Goal: Task Accomplishment & Management: Manage account settings

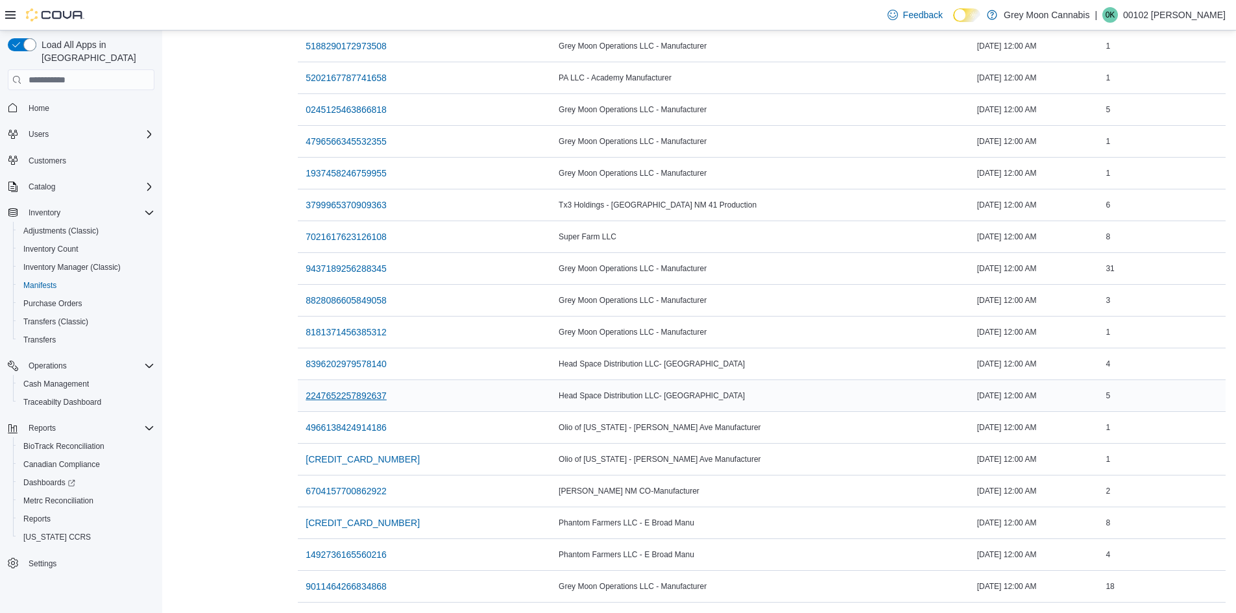
scroll to position [535, 0]
click at [369, 580] on span "9011464266834868" at bounding box center [346, 586] width 81 height 13
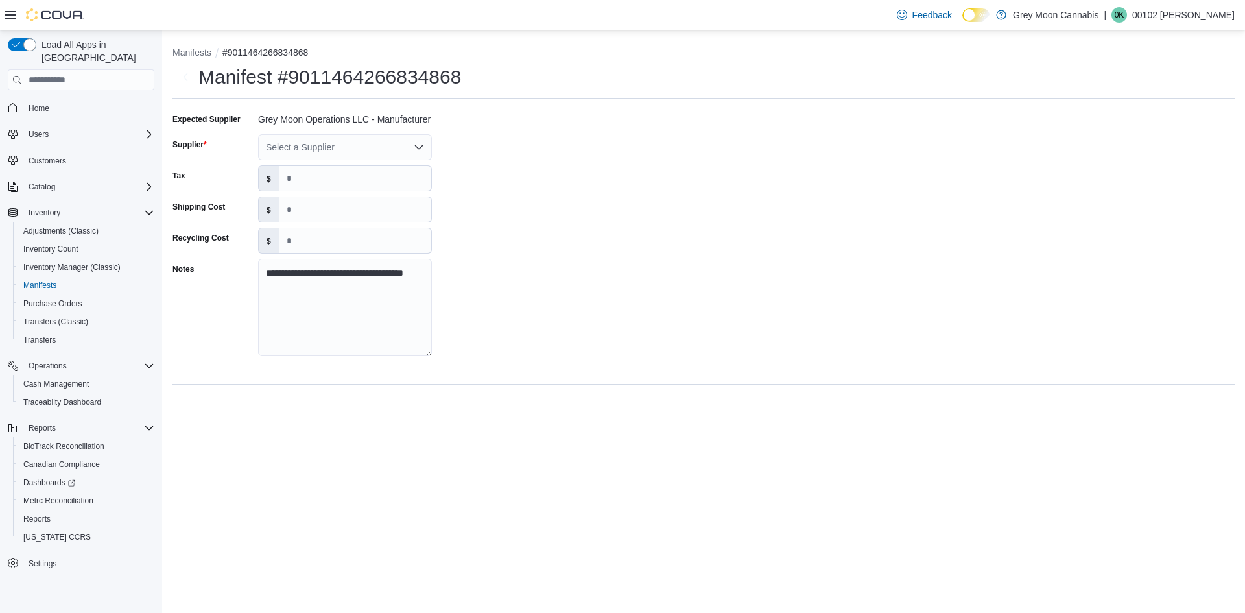
click at [269, 147] on div "Select a Supplier" at bounding box center [345, 147] width 174 height 26
type input "****"
click at [293, 172] on span "Grey Moon Operations LLC" at bounding box center [353, 169] width 143 height 13
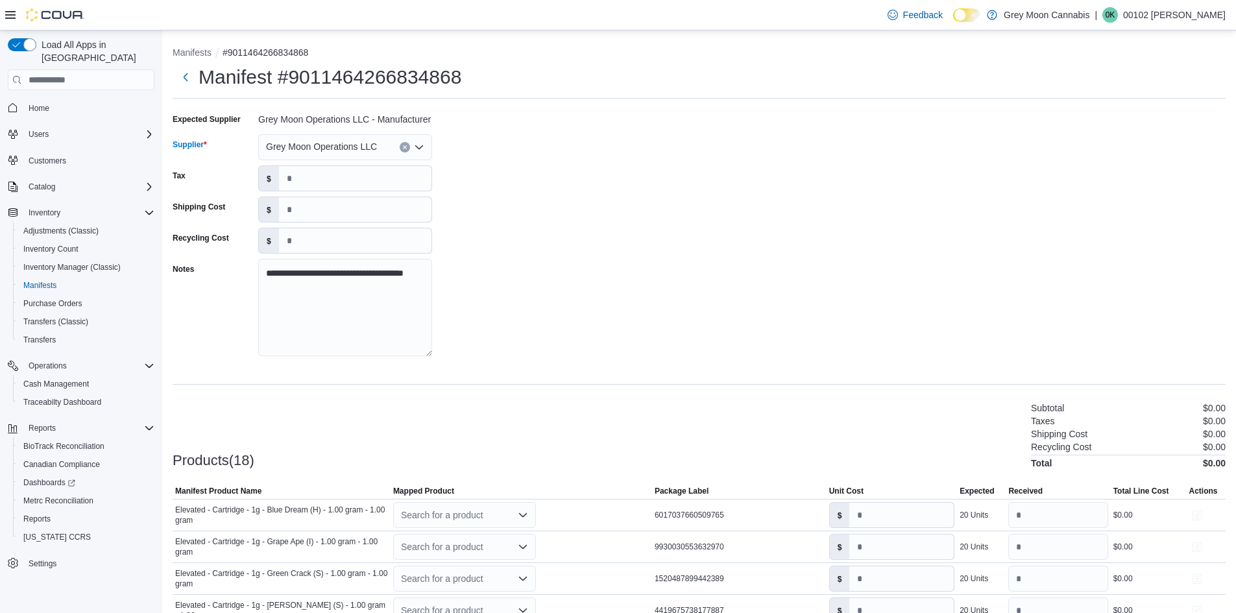
click at [554, 287] on div "**********" at bounding box center [699, 238] width 1053 height 259
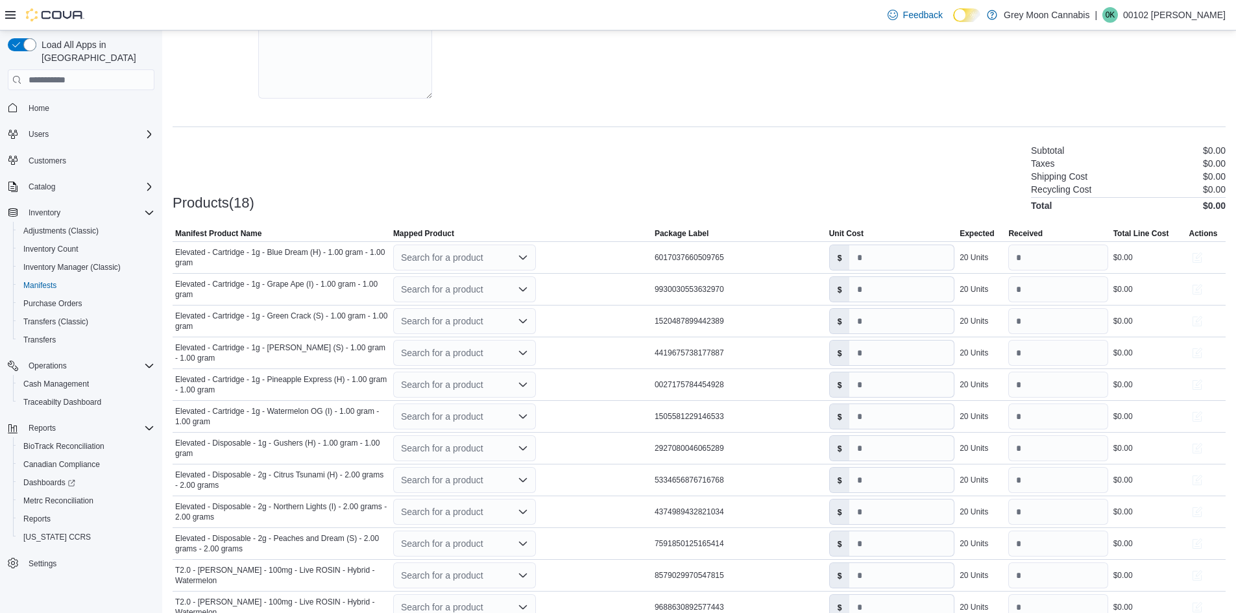
scroll to position [259, 0]
click at [436, 259] on div "Search for a product" at bounding box center [464, 256] width 143 height 26
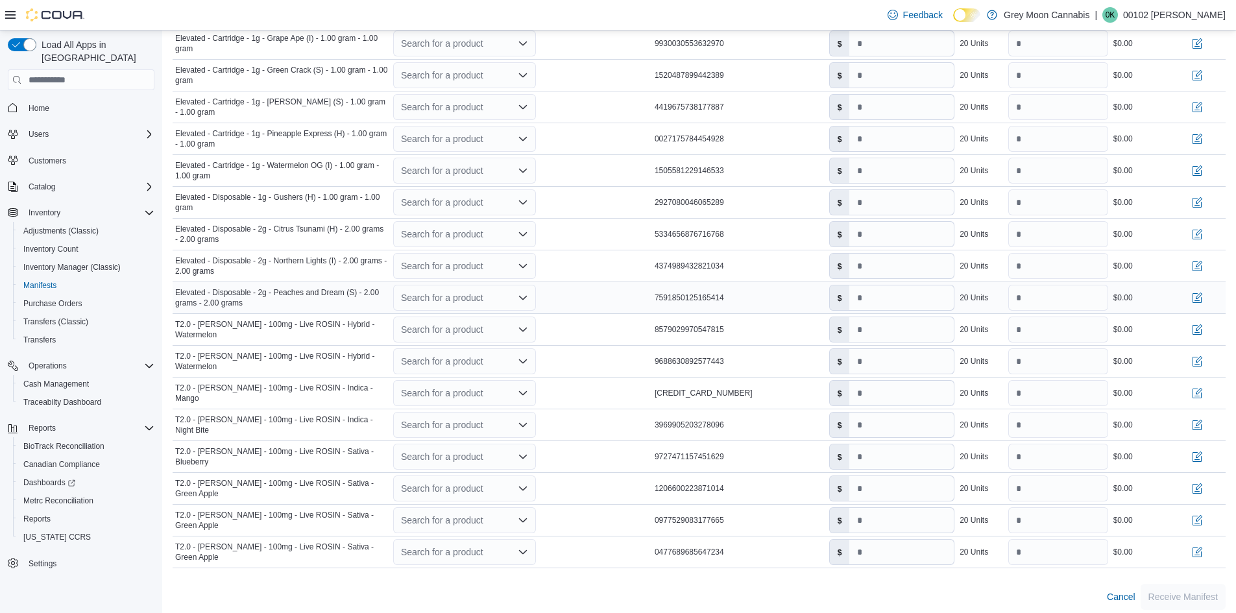
scroll to position [510, 0]
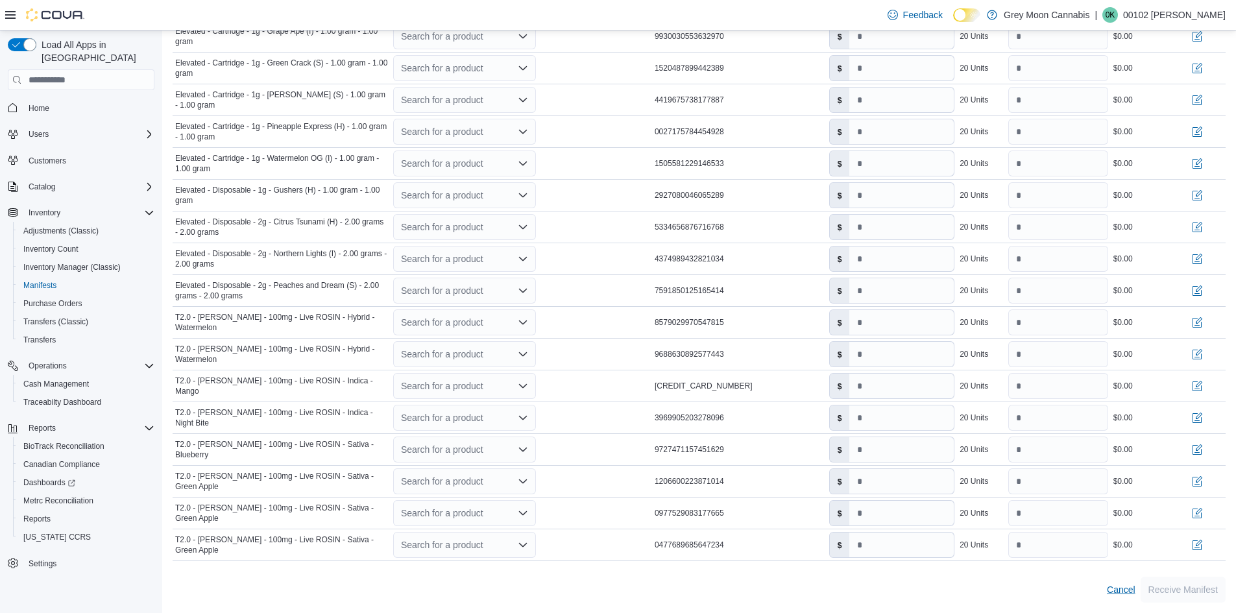
type input "****"
click at [1132, 585] on span "Cancel" at bounding box center [1121, 589] width 29 height 13
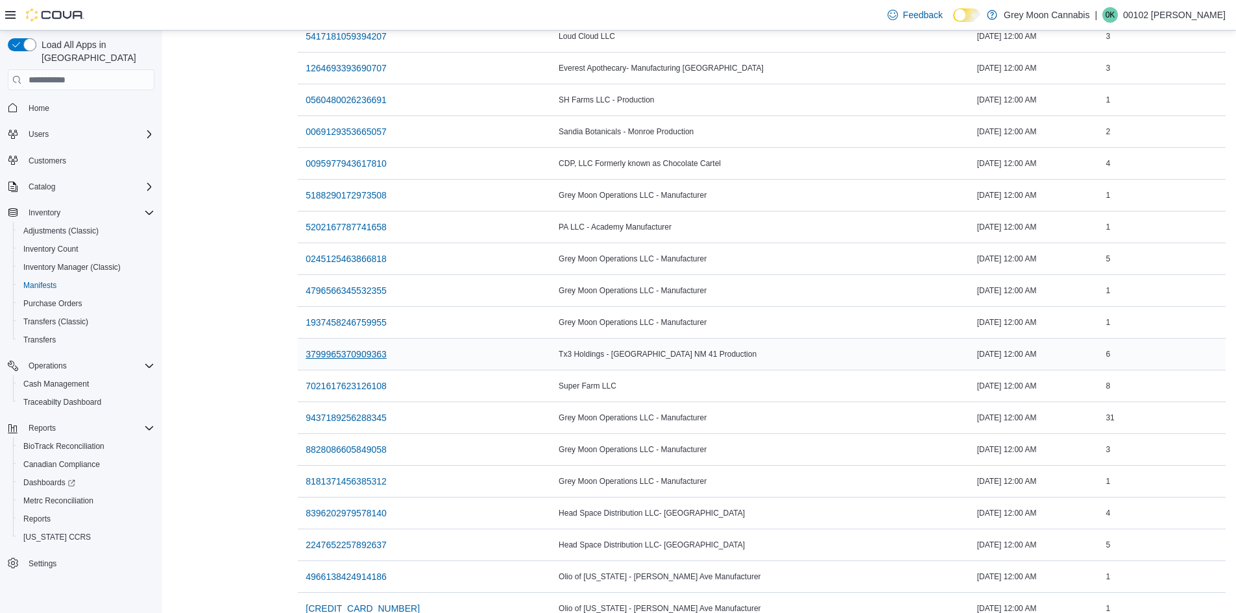
scroll to position [535, 0]
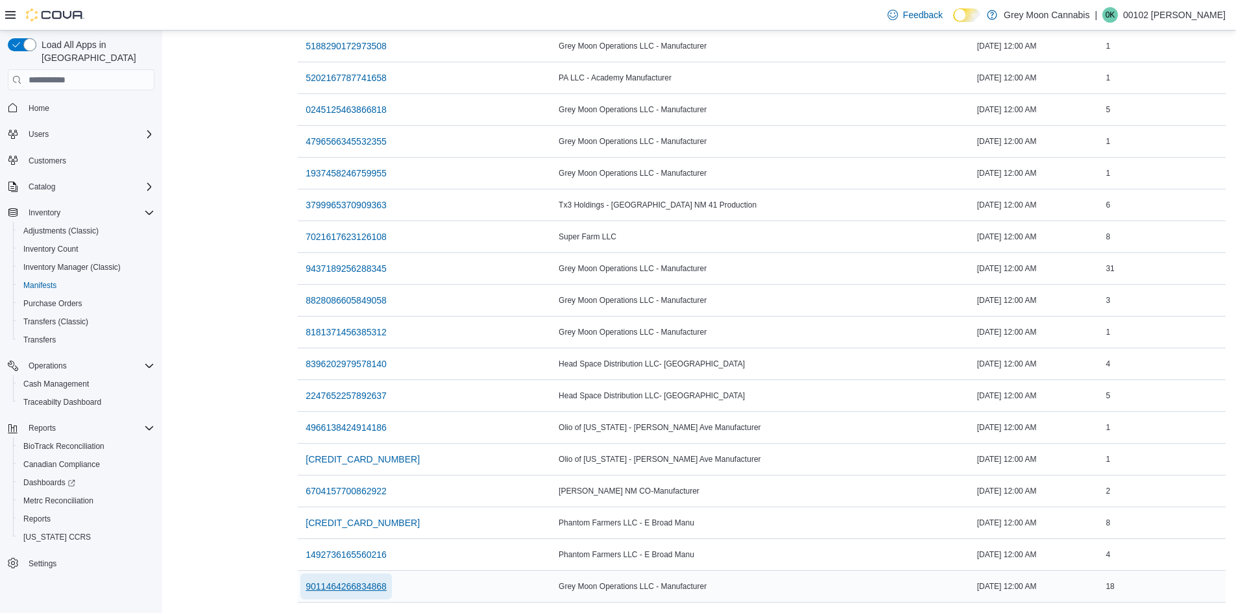
click at [374, 580] on span "9011464266834868" at bounding box center [346, 586] width 81 height 13
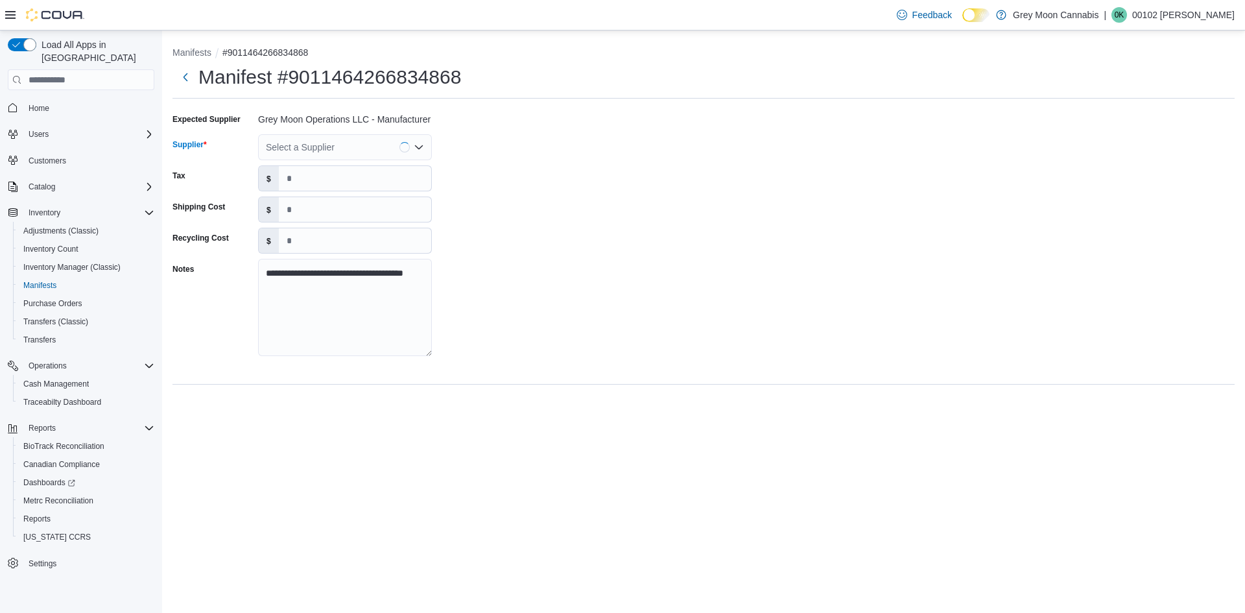
click at [308, 148] on div "Select a Supplier" at bounding box center [345, 147] width 174 height 26
type input "****"
click at [306, 167] on span "Elev ated" at bounding box center [353, 169] width 143 height 13
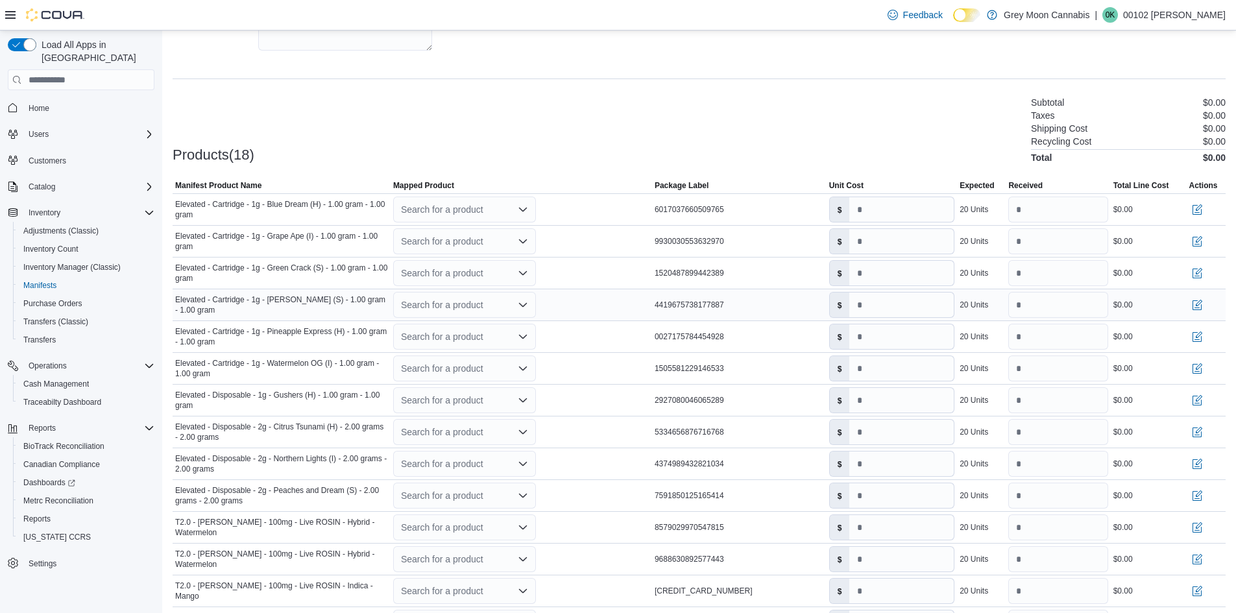
scroll to position [324, 0]
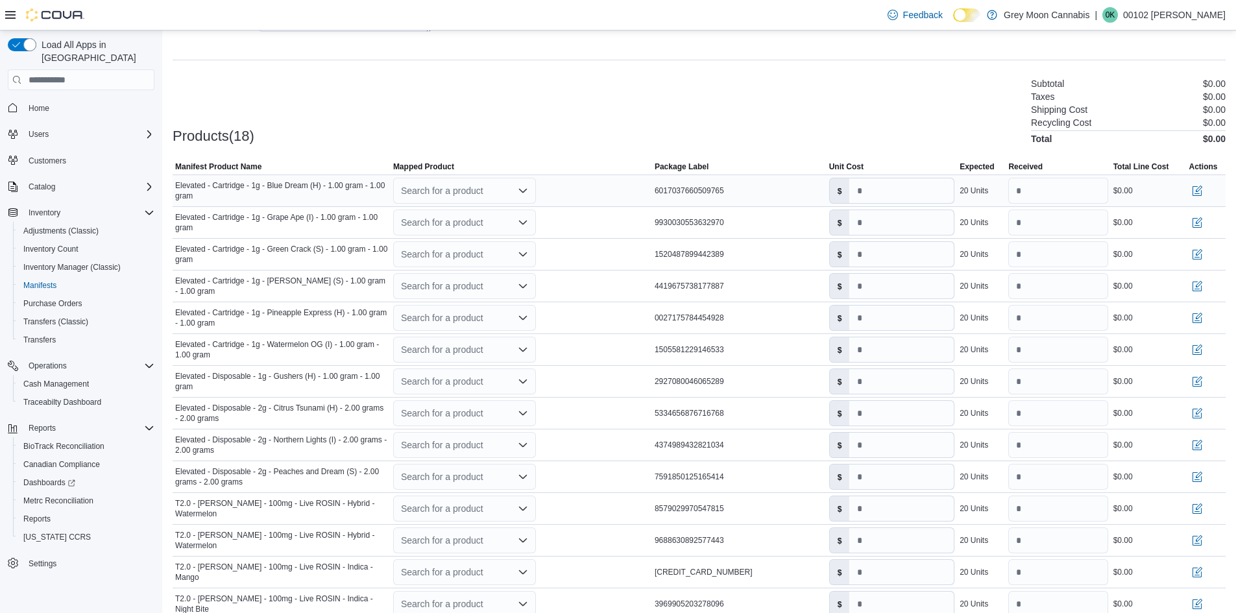
click at [422, 185] on div "Search for a product" at bounding box center [464, 191] width 143 height 26
type input "******"
click at [451, 245] on div "1g Elevated Cart Hybrid" at bounding box center [474, 250] width 112 height 10
type input "*"
click at [433, 222] on div "Search for a product" at bounding box center [464, 223] width 143 height 26
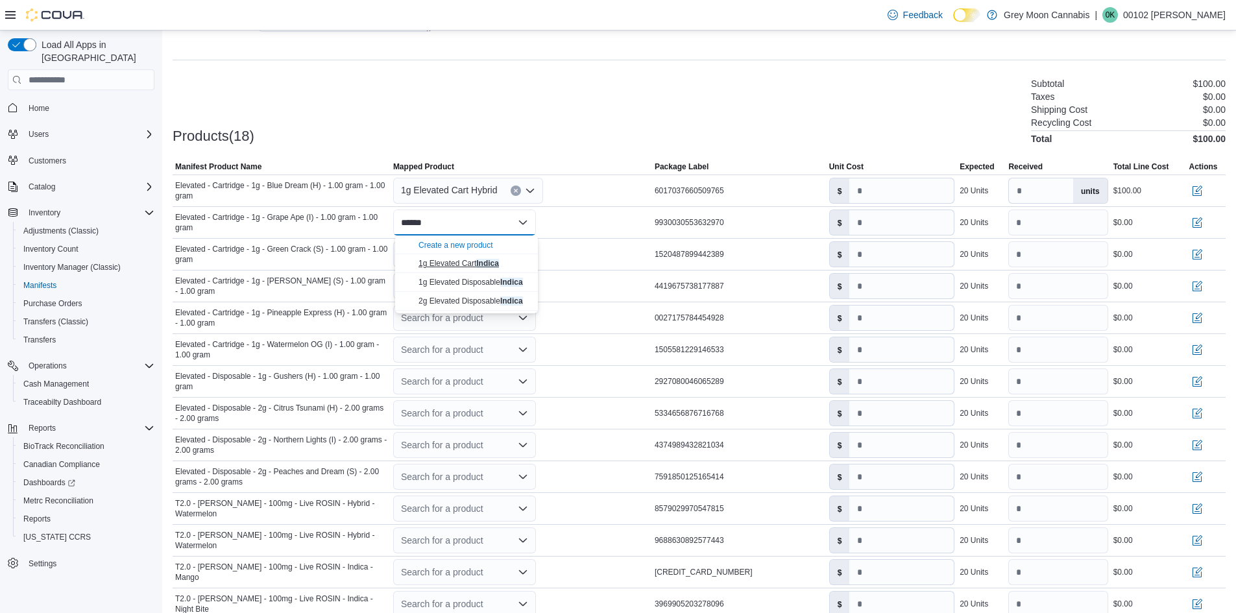
type input "******"
click at [444, 265] on span "1g Elevated Cart Indica" at bounding box center [458, 263] width 80 height 9
type input "*"
click at [423, 250] on div "Search for a product" at bounding box center [464, 254] width 143 height 26
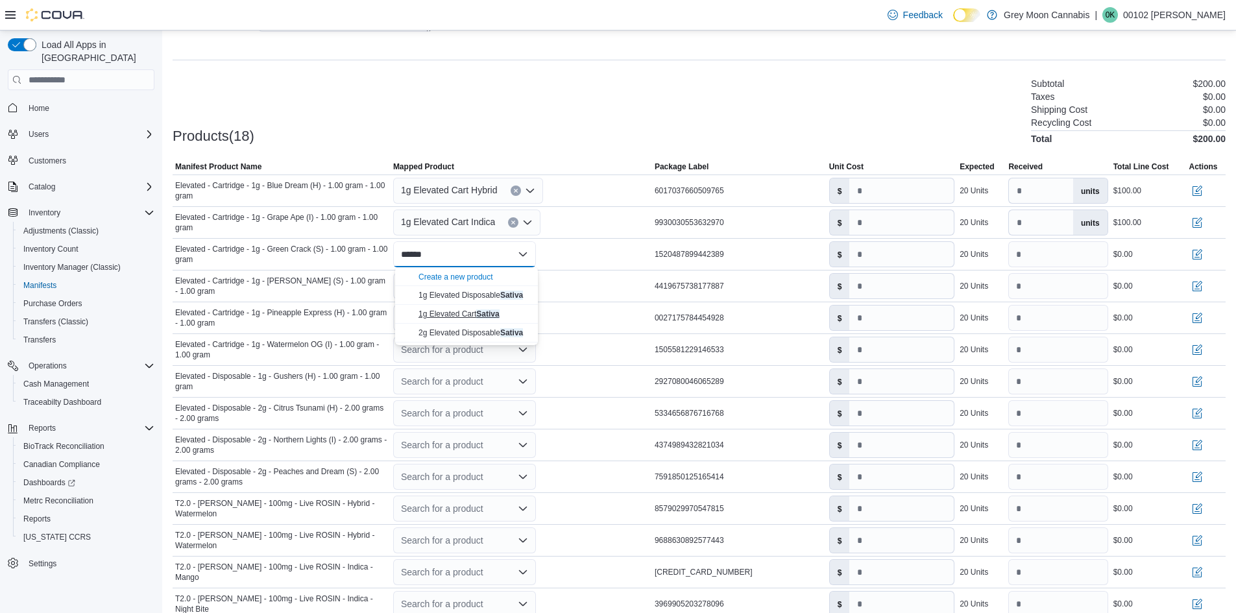
type input "******"
click at [448, 309] on div "1g Elevated Cart Sativa" at bounding box center [474, 314] width 112 height 10
type input "*"
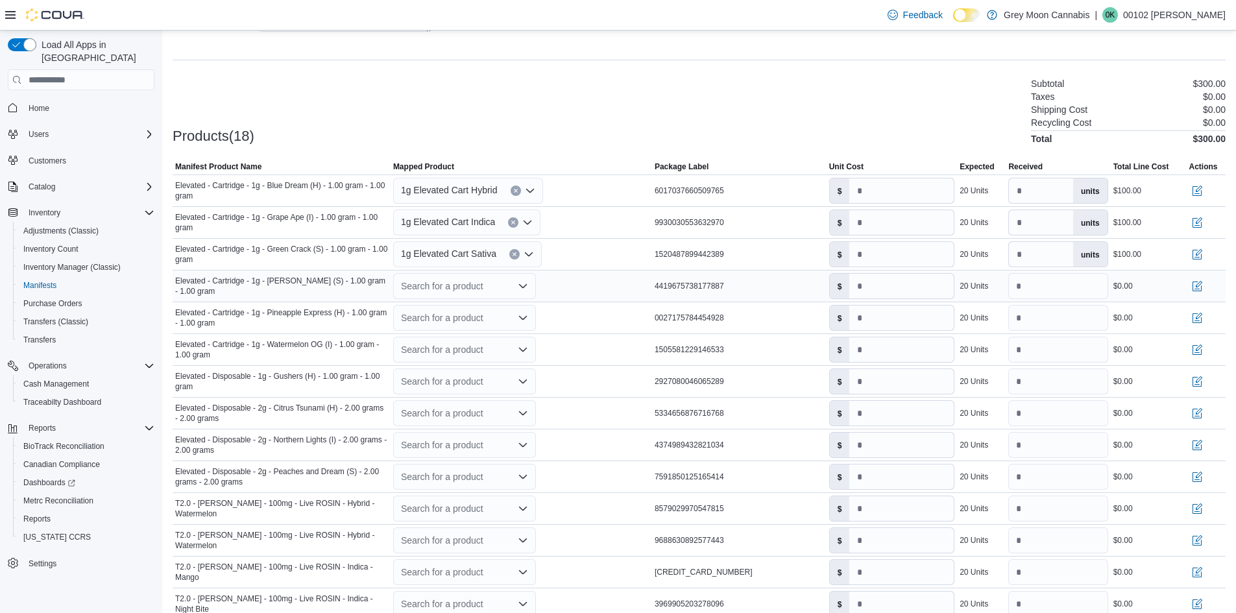
click at [435, 285] on div "Search for a product" at bounding box center [464, 286] width 143 height 26
type input "*"
type input "******"
click at [460, 343] on span "1g Elevated Cart Sativa" at bounding box center [458, 345] width 81 height 9
type input "*"
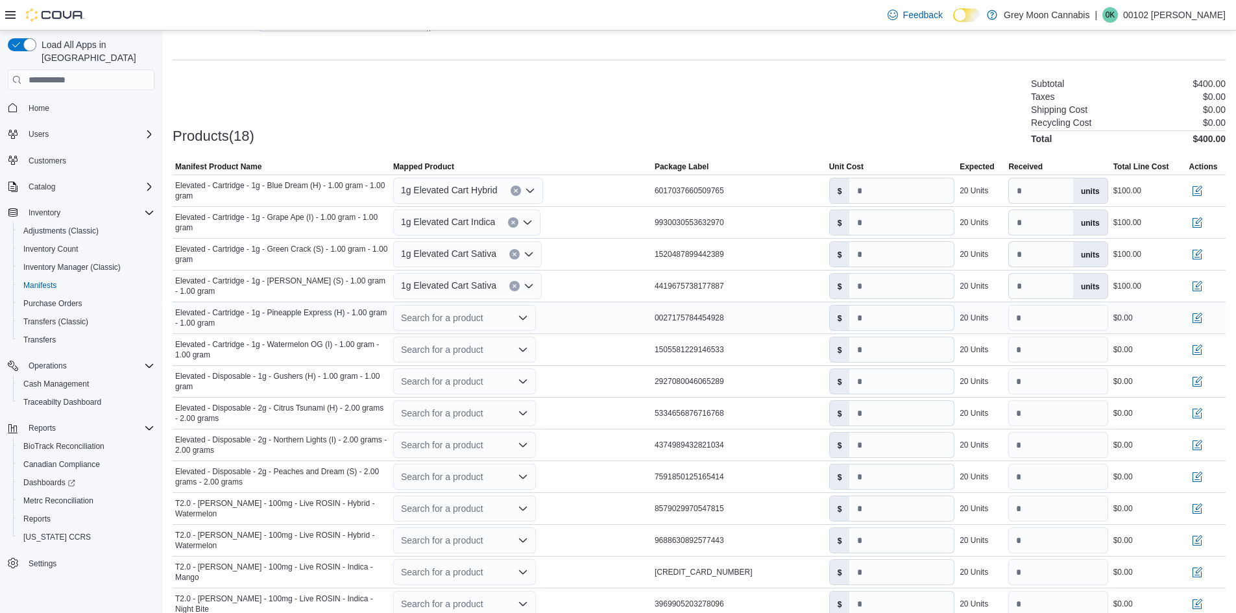
click at [424, 318] on div "Search for a product" at bounding box center [464, 318] width 143 height 26
type input "******"
click at [444, 377] on span "1g Elevated Cart Hybrid" at bounding box center [459, 377] width 82 height 9
type input "*"
click at [427, 354] on div "Search for a product" at bounding box center [464, 350] width 143 height 26
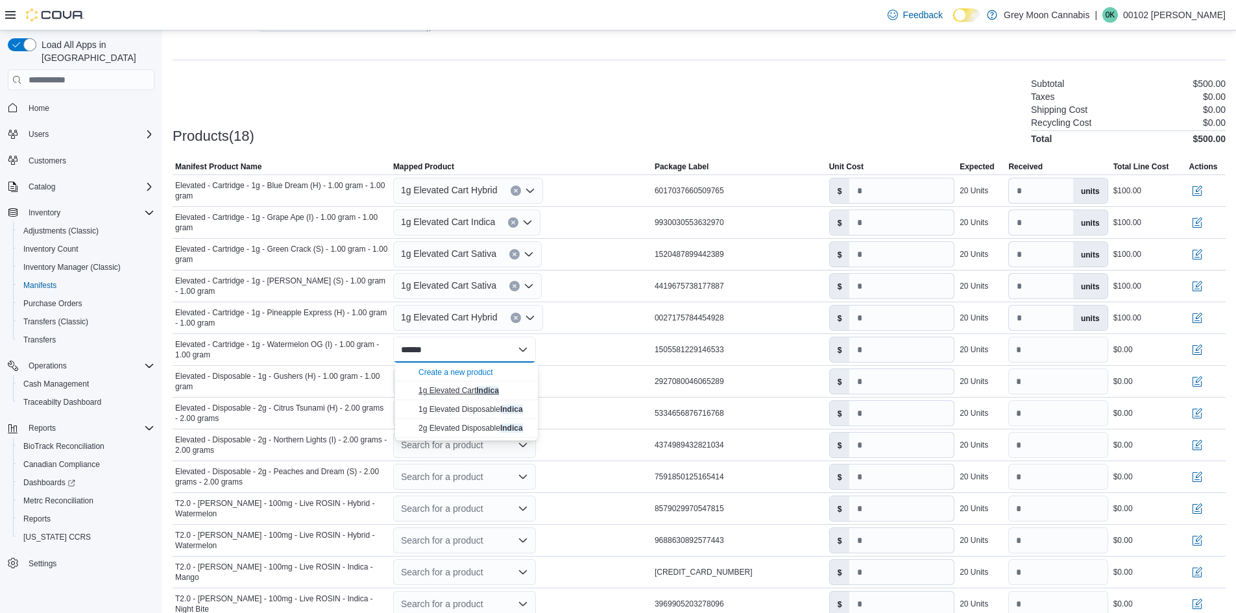
type input "******"
click at [453, 394] on span "1g Elevated Cart Indica" at bounding box center [458, 390] width 80 height 9
type input "*"
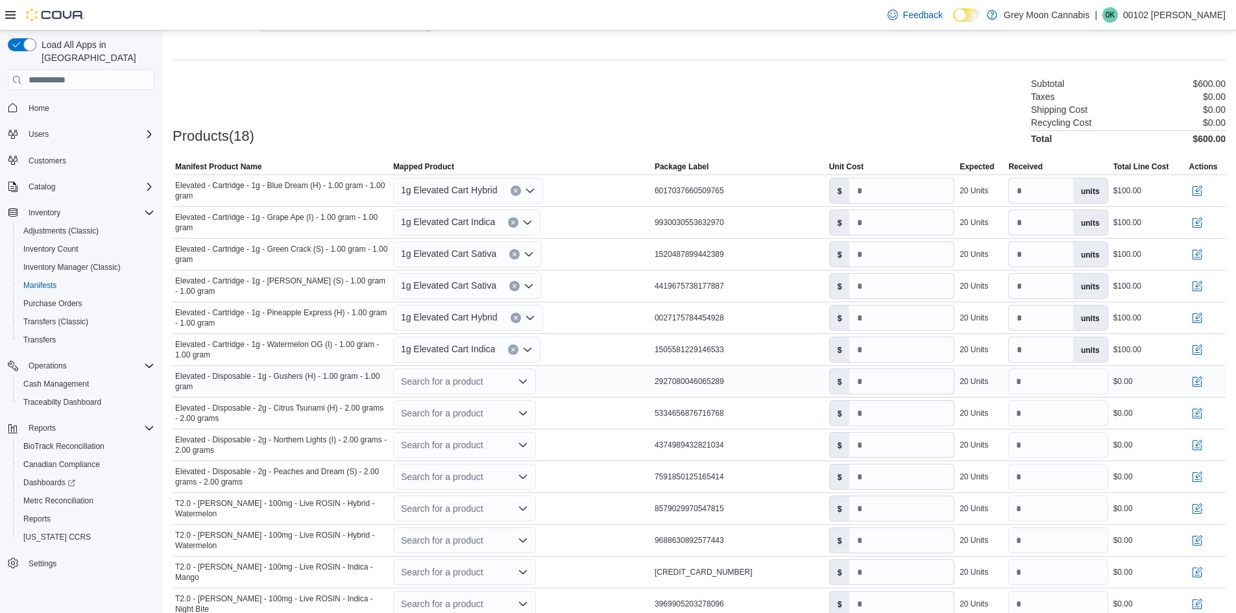
click at [430, 381] on div "Search for a product" at bounding box center [464, 381] width 143 height 26
type input "******"
click at [433, 419] on span "1g Elevated Disposable Hybrid" at bounding box center [471, 422] width 106 height 9
type input "*"
click at [426, 413] on div "Search for a product" at bounding box center [464, 413] width 143 height 26
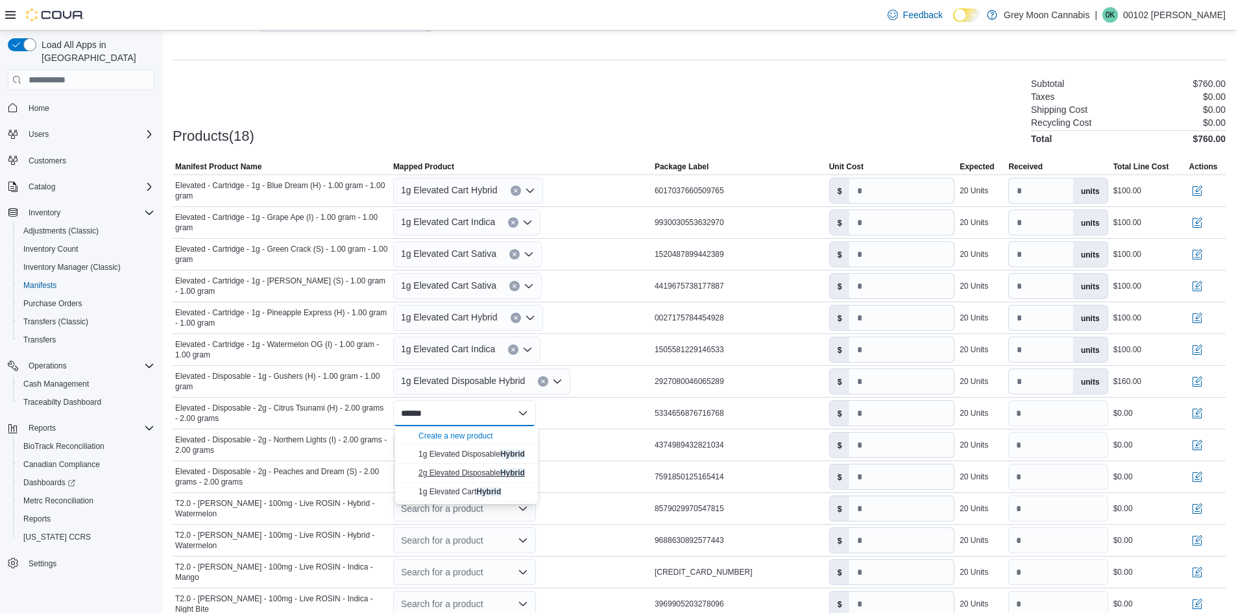
type input "******"
click at [459, 472] on span "2g Elevated Disposable Hybrid" at bounding box center [471, 472] width 106 height 9
type input "**"
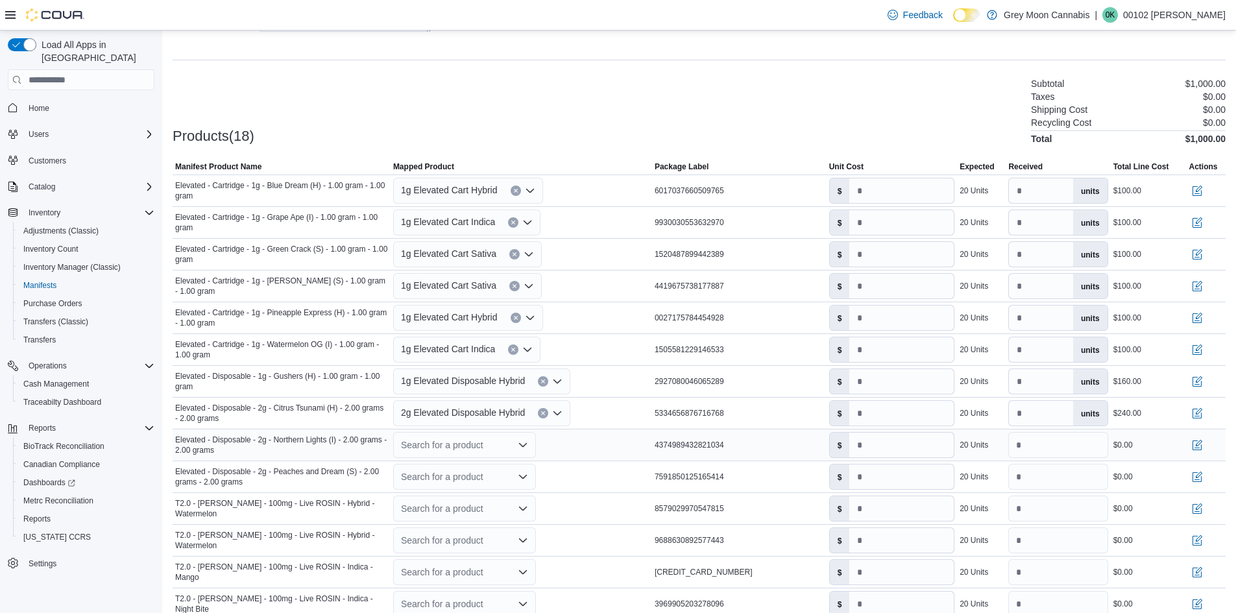
click at [437, 445] on div "Search for a product" at bounding box center [464, 445] width 143 height 26
type input "******"
click at [459, 514] on button "1g Elevated Disposable Indica" at bounding box center [466, 505] width 143 height 19
type input "*"
click at [435, 480] on div "Search for a product" at bounding box center [464, 477] width 143 height 26
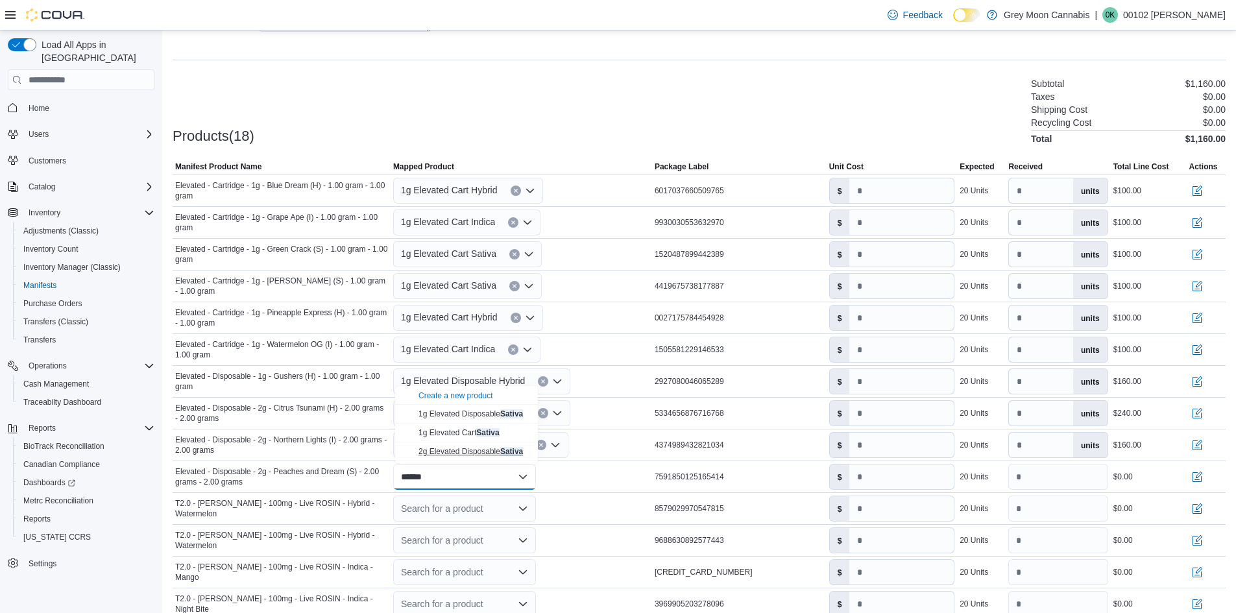
type input "******"
click at [453, 454] on span "2g Elevated Disposable Sativa" at bounding box center [470, 451] width 104 height 9
type input "**"
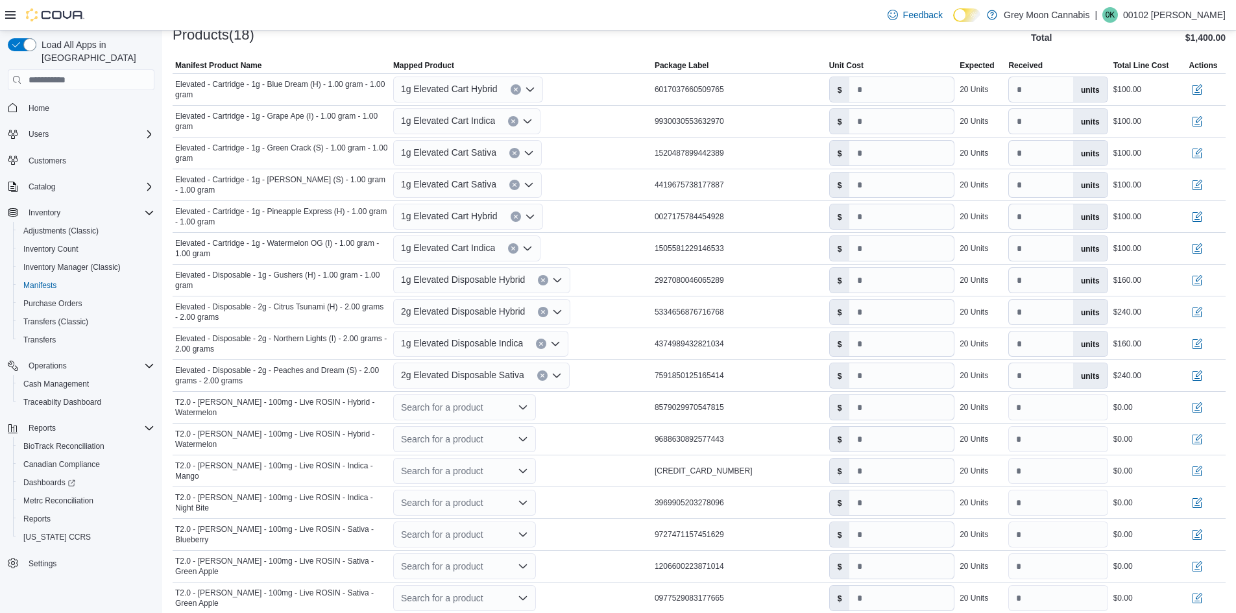
scroll to position [454, 0]
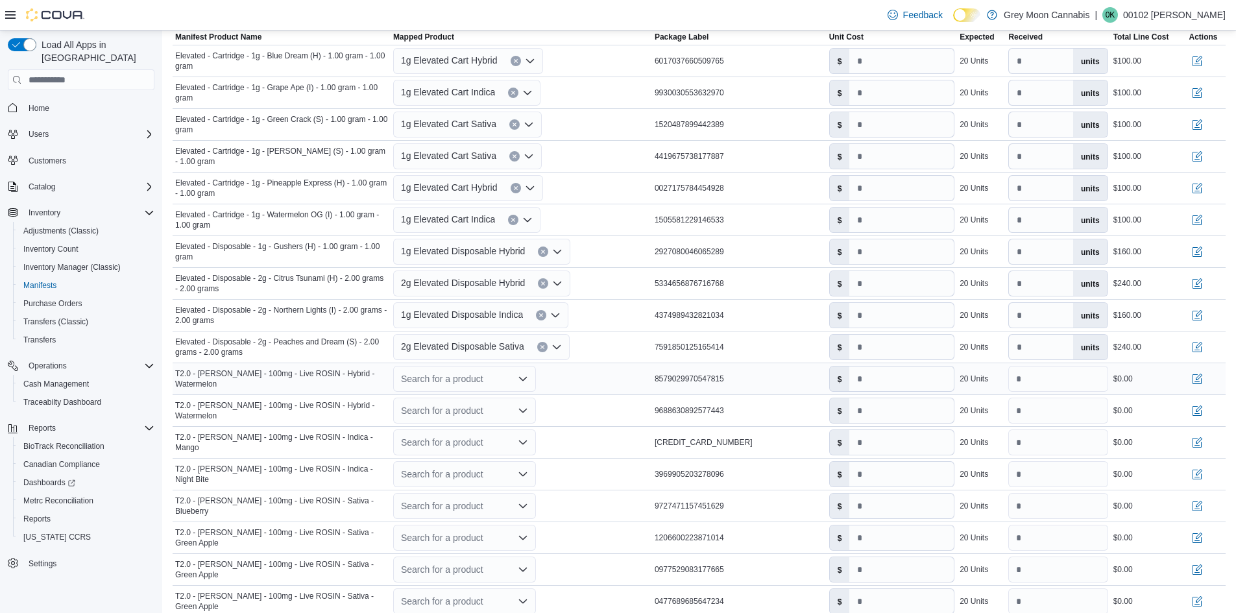
click at [439, 381] on div "Search for a product" at bounding box center [464, 379] width 143 height 26
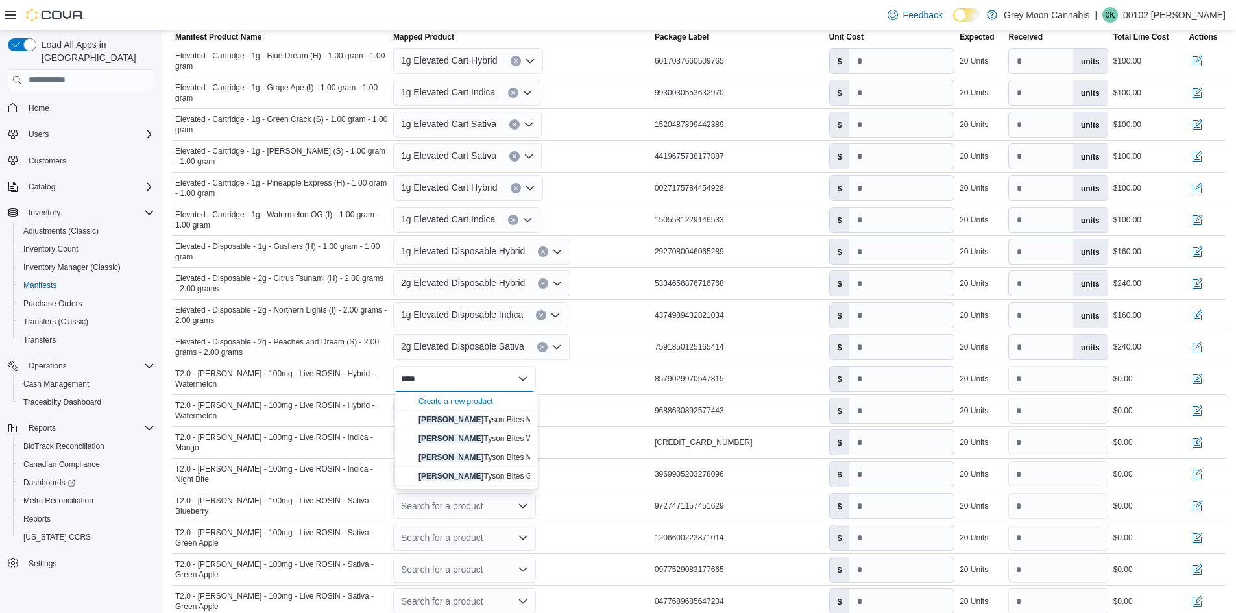
type input "****"
click at [475, 437] on span "Mike Tyson Bites Watermelon Gummies (H)" at bounding box center [517, 438] width 198 height 9
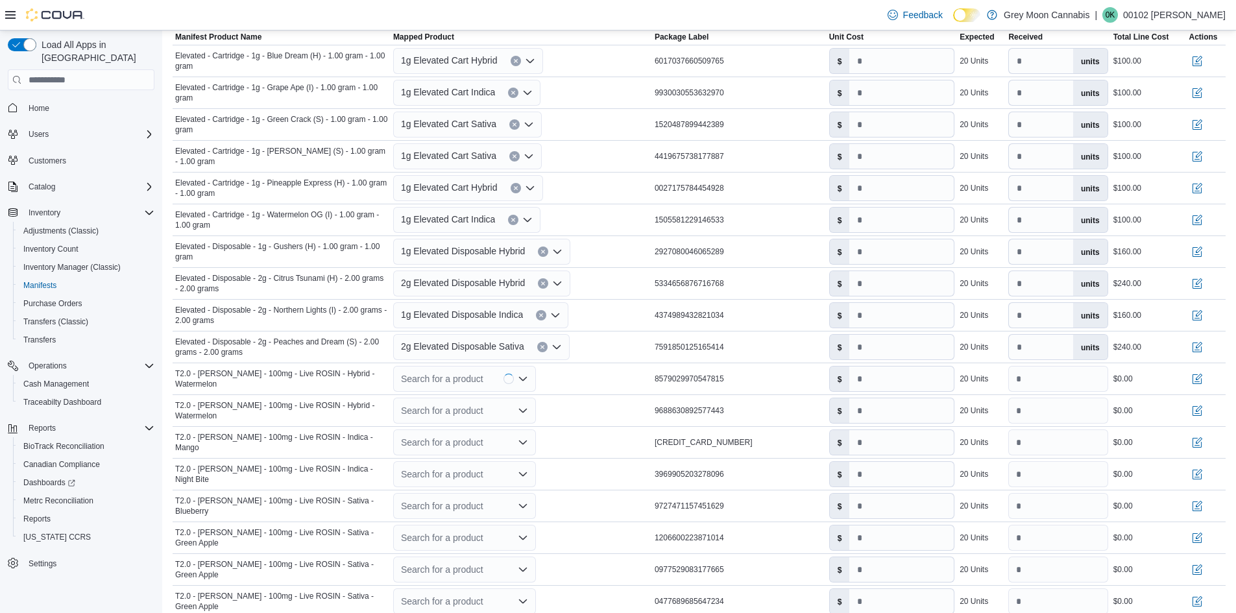
type input "*"
click at [436, 416] on div "Search for a product" at bounding box center [464, 411] width 143 height 26
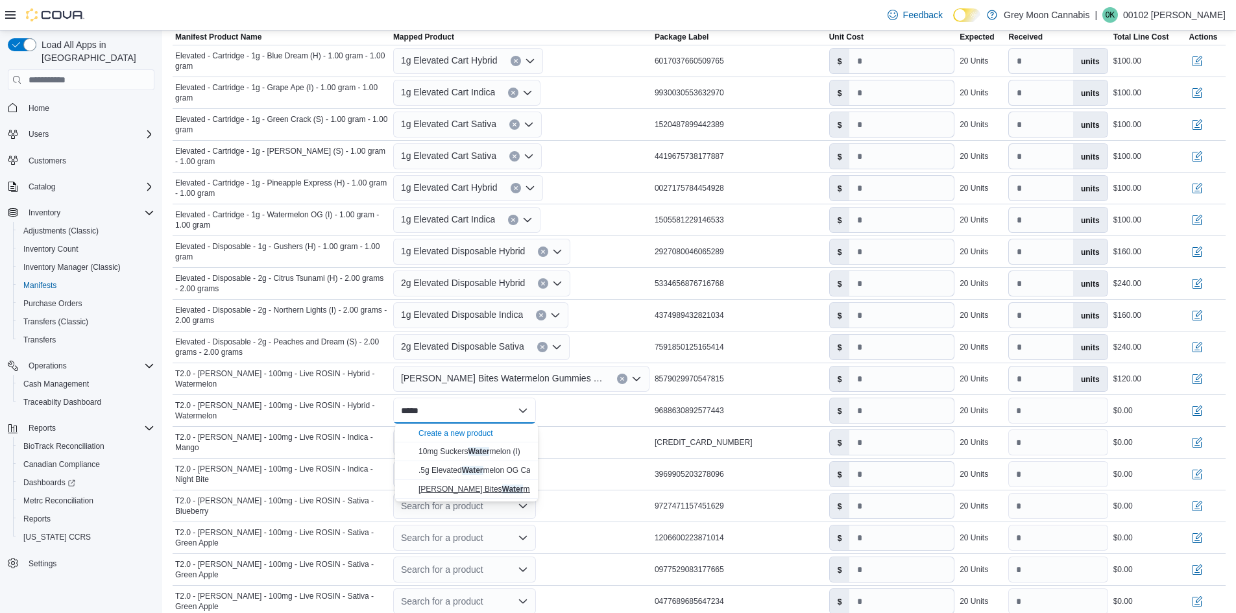
type input "*****"
click at [455, 486] on span "Mike Tyson Bites Water melon Gummies (H)" at bounding box center [505, 489] width 174 height 9
type input "*"
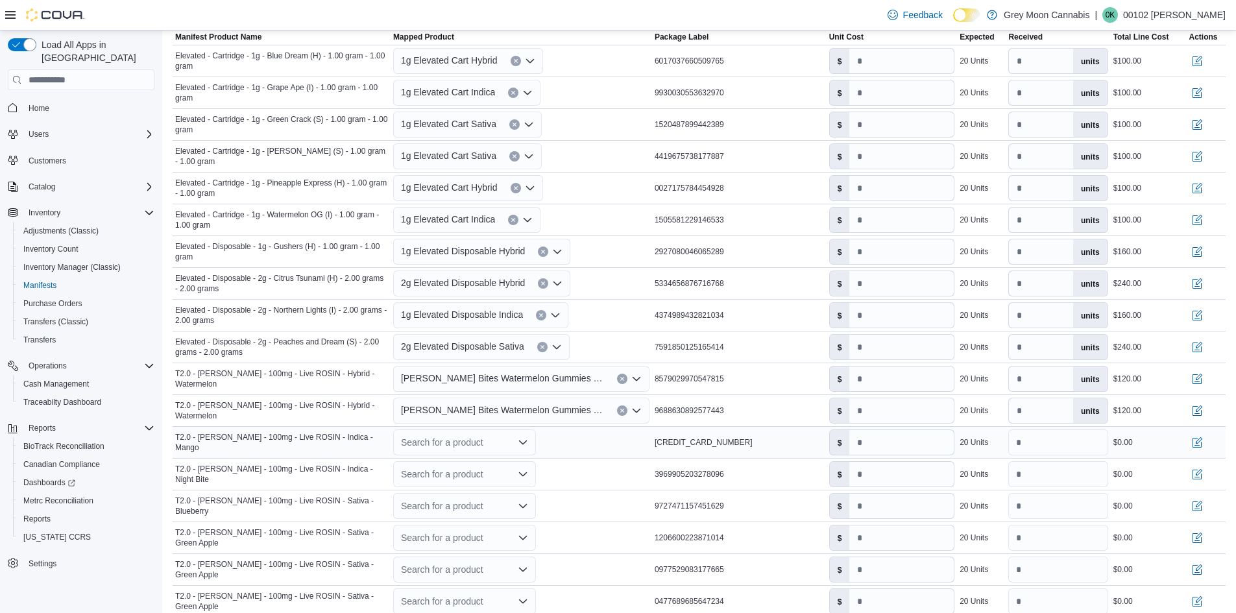
click at [425, 446] on div "Search for a product" at bounding box center [464, 442] width 143 height 26
type input "*****"
click at [442, 499] on span "Mike Tyson Bites Mango Gummies (I)" at bounding box center [493, 501] width 151 height 9
type input "*"
click at [434, 469] on div "Search for a product" at bounding box center [464, 474] width 143 height 26
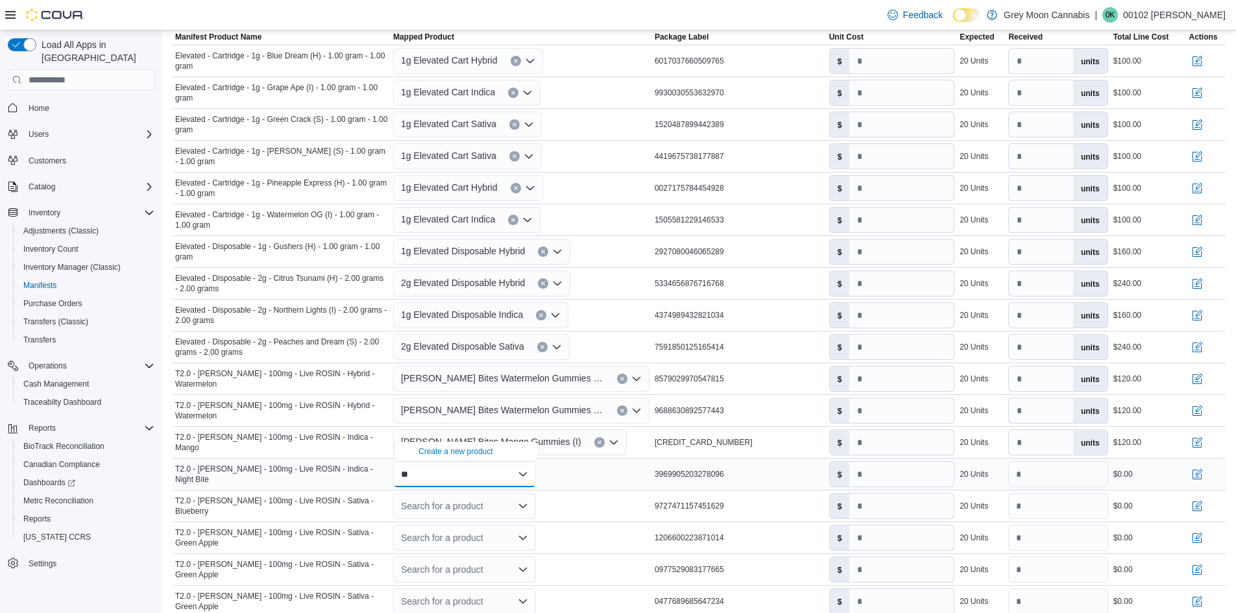
type input "*"
type input "****"
click at [473, 427] on span "Mike Tyson Bites Marionberry Gummies (I)" at bounding box center [515, 429] width 194 height 9
type input "*"
click at [456, 505] on div "Search for a product" at bounding box center [464, 506] width 143 height 26
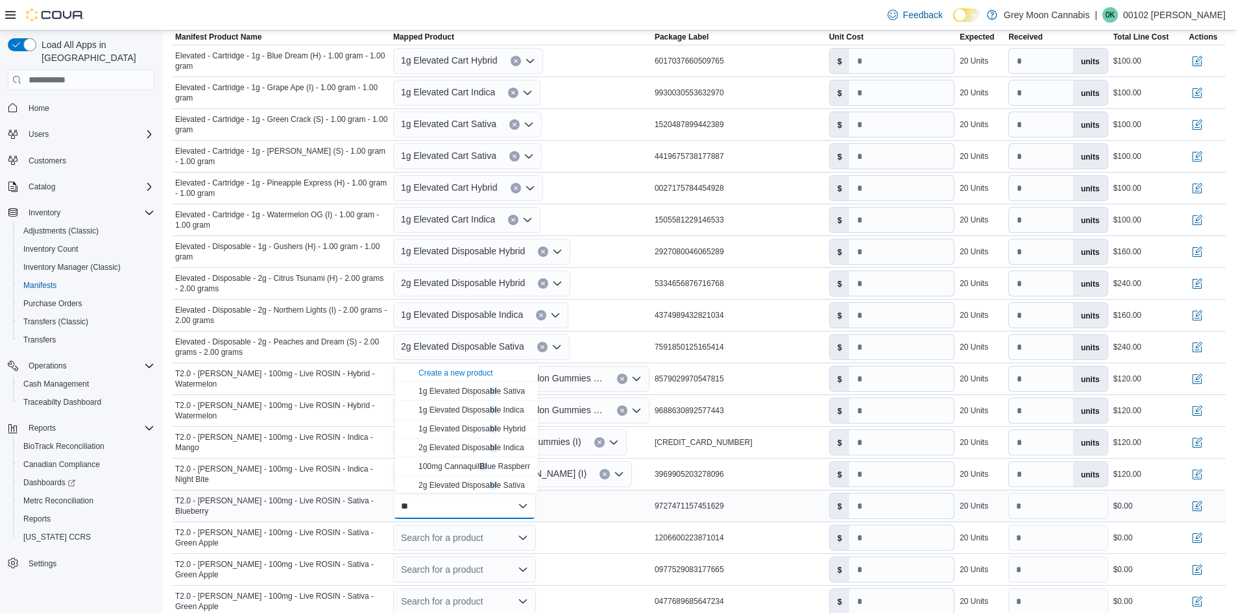
type input "*"
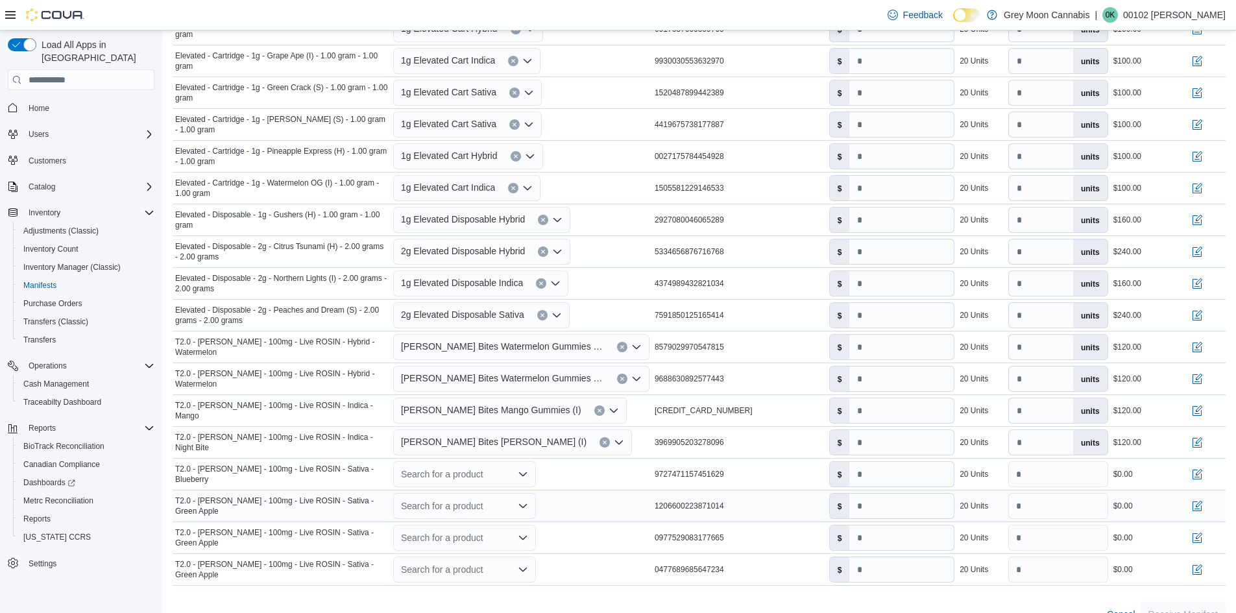
scroll to position [510, 0]
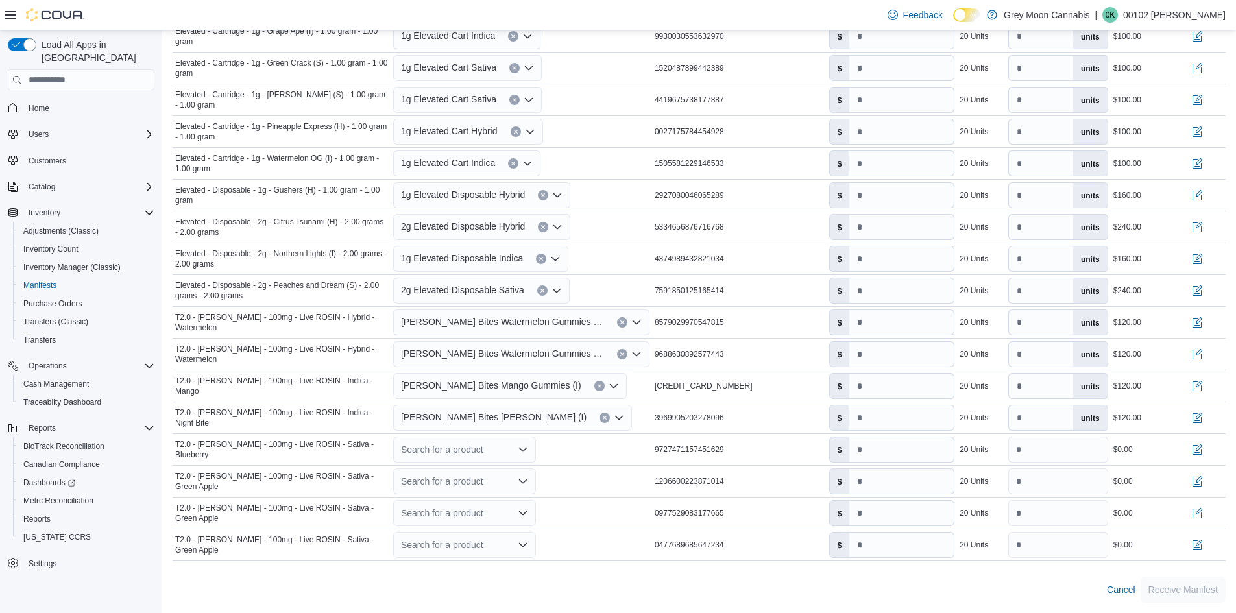
click at [542, 597] on div "Cancel Receive Manifest" at bounding box center [699, 590] width 1053 height 26
click at [437, 475] on div "Search for a product" at bounding box center [464, 481] width 143 height 26
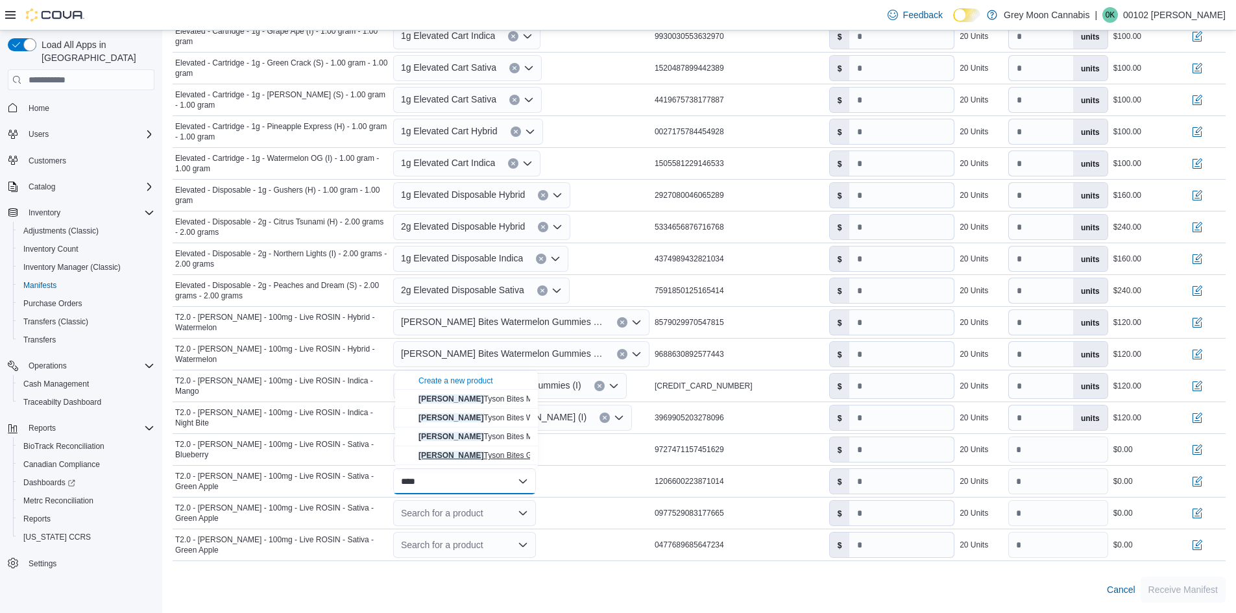
type input "****"
click at [473, 456] on span "Mike Tyson Bites Green Apple Gummies (S)" at bounding box center [517, 455] width 198 height 9
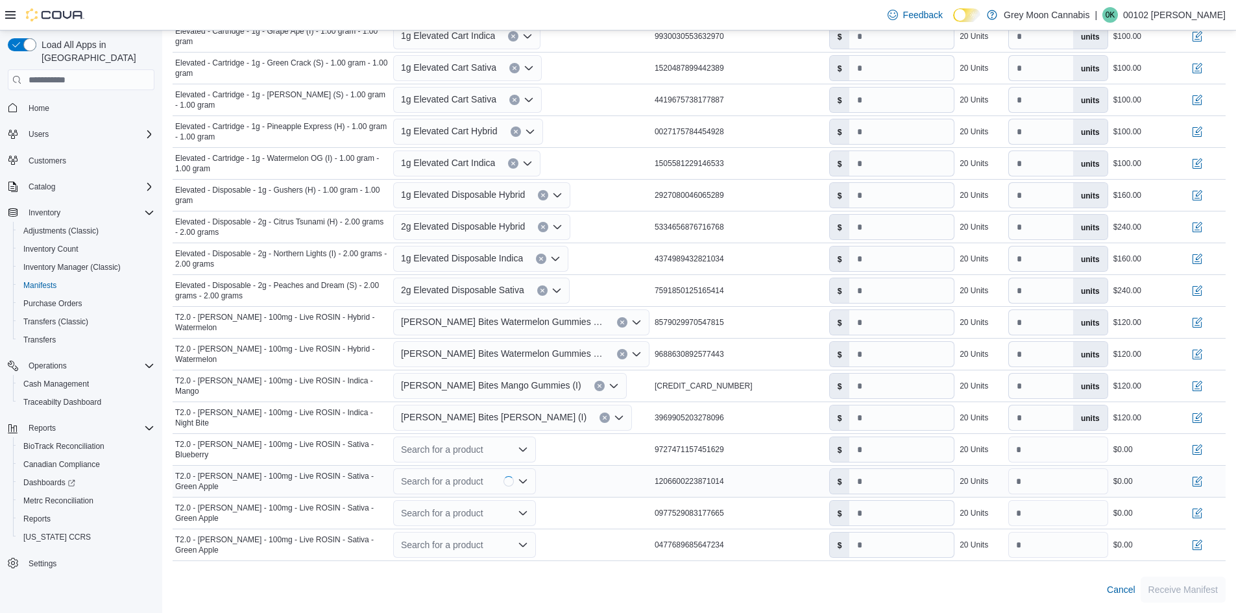
type input "*"
click at [454, 513] on div "Search for a product" at bounding box center [464, 513] width 143 height 26
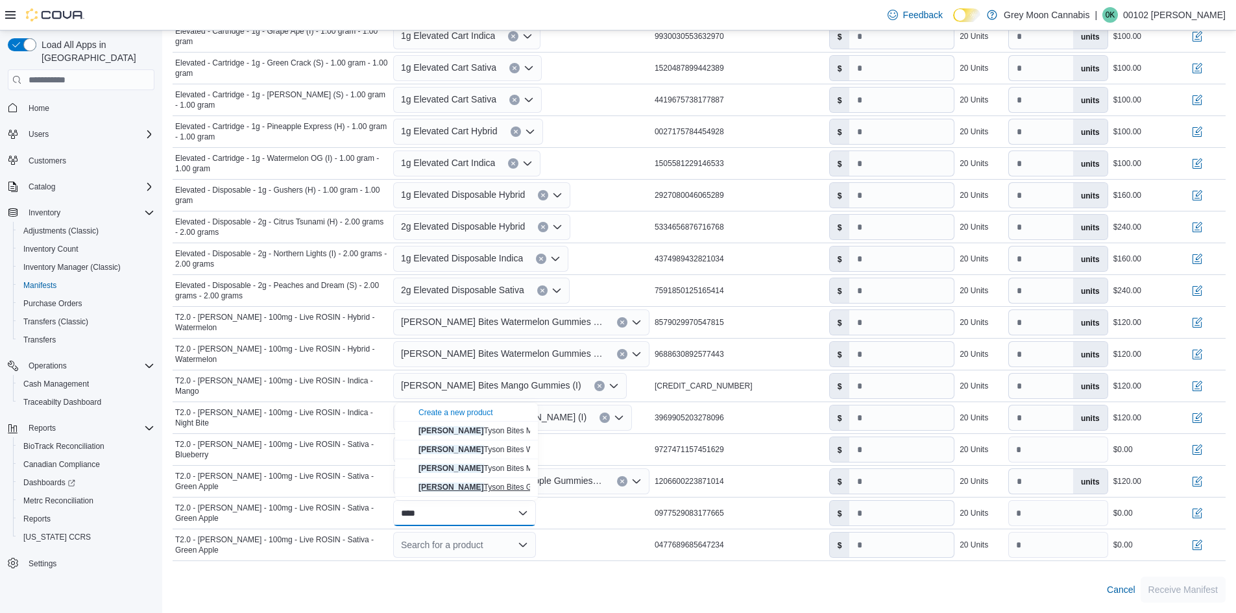
type input "****"
click at [466, 492] on div "Mike Tyson Bites Green Apple Gummies (S)" at bounding box center [474, 487] width 112 height 10
type input "*"
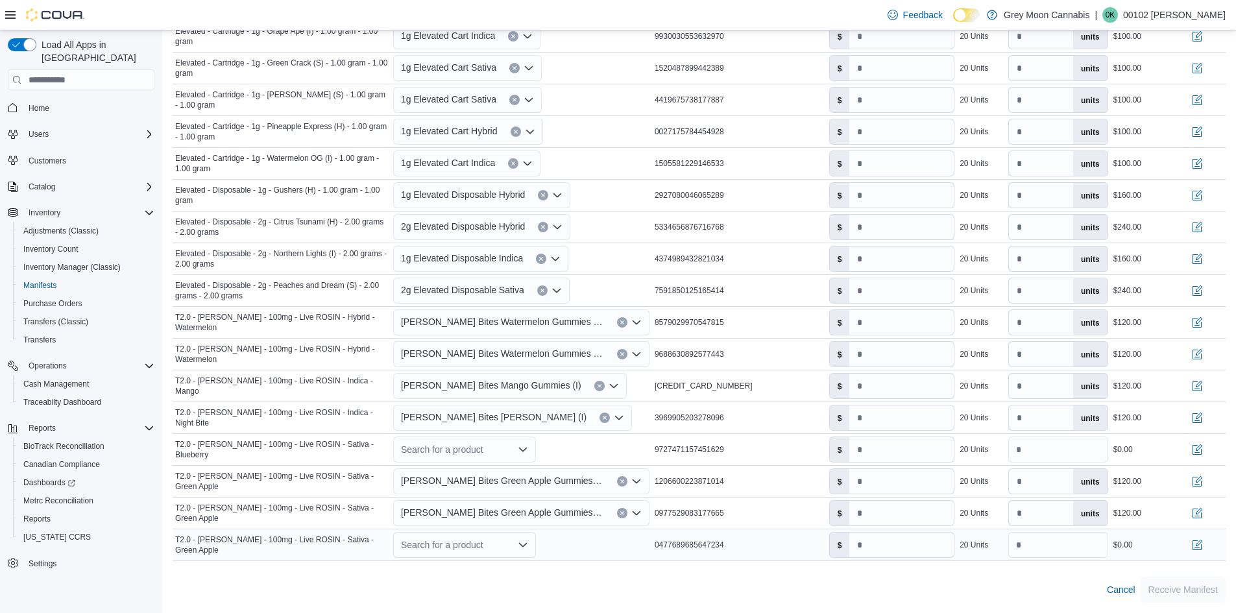
click at [454, 546] on div "Search for a product" at bounding box center [464, 545] width 143 height 26
type input "****"
click at [465, 521] on span "Mike Tyson Bites Green Apple Gummies (S)" at bounding box center [517, 518] width 198 height 9
type input "*"
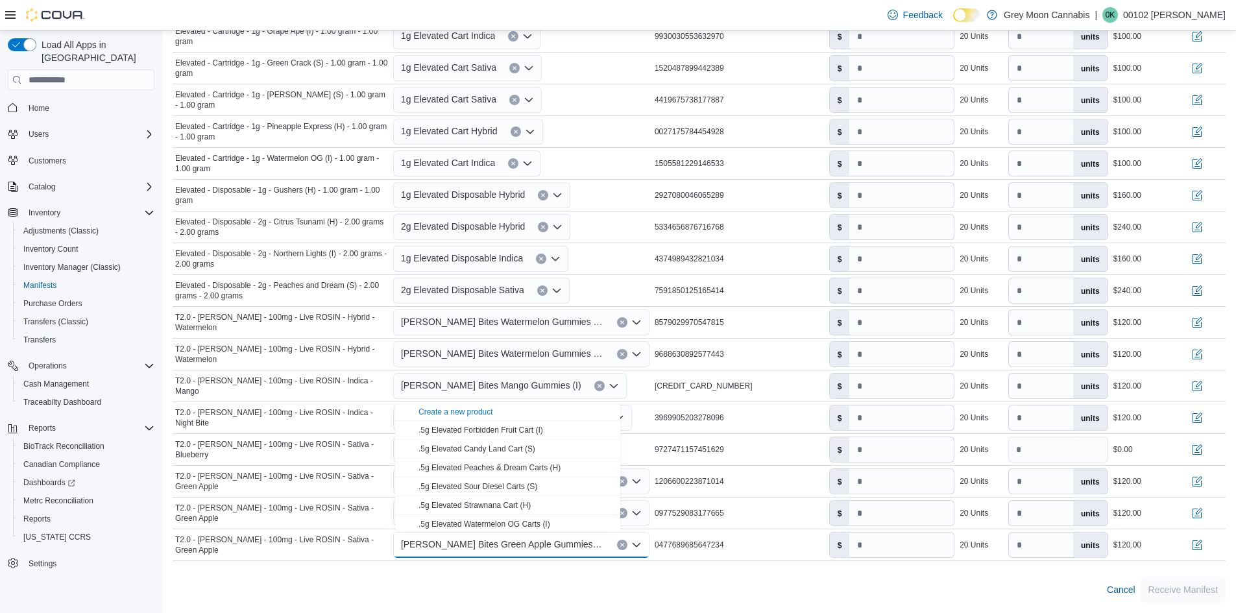
click at [510, 597] on div "Cancel Receive Manifest" at bounding box center [699, 590] width 1053 height 26
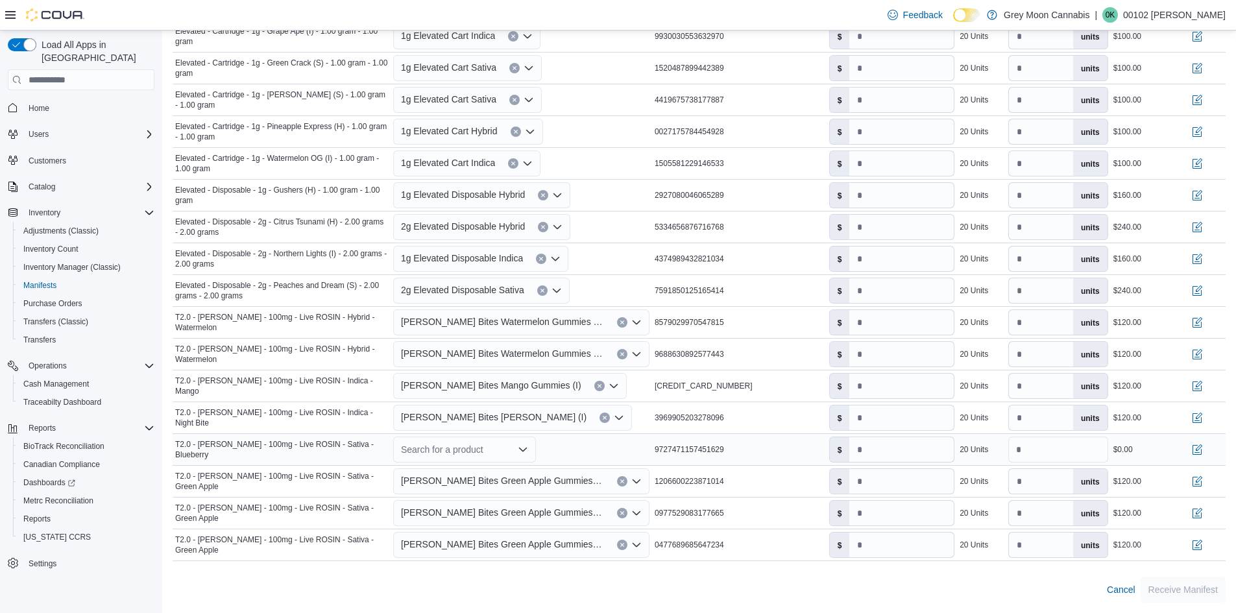
click at [439, 444] on div "Search for a product" at bounding box center [464, 450] width 143 height 26
type input "****"
click at [457, 504] on div "Mike Tyson Bites Blue berry Gummies (I)" at bounding box center [474, 509] width 112 height 10
click at [884, 329] on input "*" at bounding box center [901, 322] width 104 height 25
click at [856, 326] on input "*" at bounding box center [901, 322] width 104 height 25
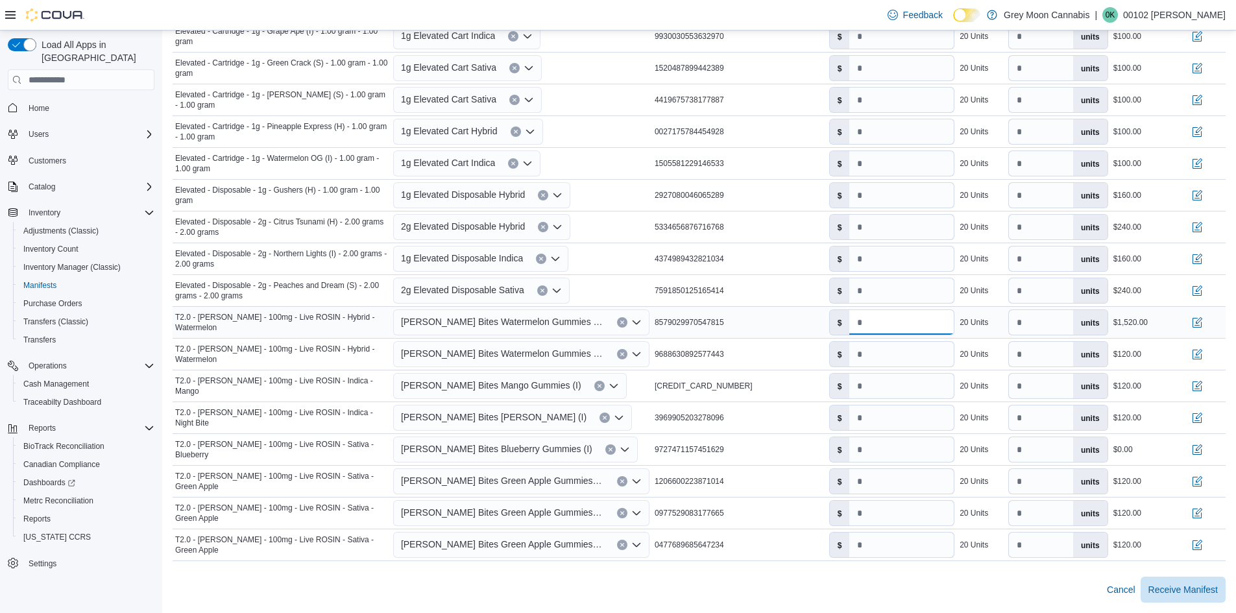
click at [879, 322] on input "**" at bounding box center [901, 322] width 104 height 25
type input "*"
click at [863, 354] on input "*" at bounding box center [901, 354] width 104 height 25
click at [885, 357] on input "**" at bounding box center [901, 354] width 104 height 25
type input "*"
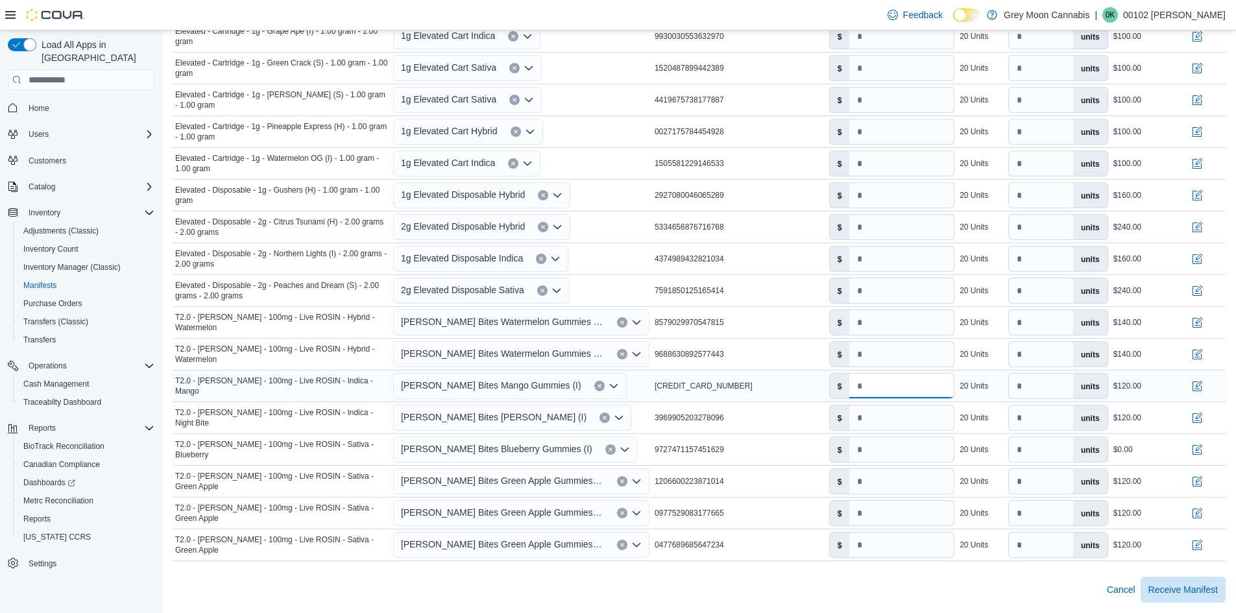
click at [861, 389] on input "*" at bounding box center [901, 386] width 104 height 25
click at [881, 389] on input "**" at bounding box center [901, 386] width 104 height 25
type input "*"
click at [861, 421] on input "*" at bounding box center [901, 417] width 104 height 25
type input "*"
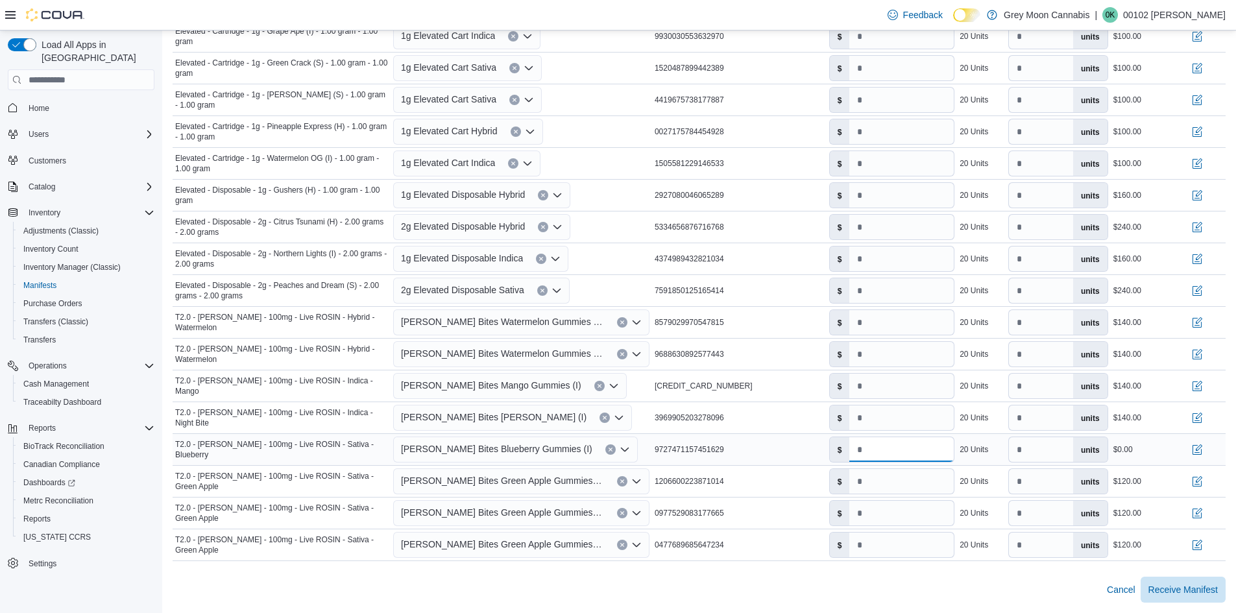
click at [880, 442] on input "*" at bounding box center [901, 449] width 104 height 25
click at [857, 451] on input "*" at bounding box center [901, 449] width 104 height 25
click at [883, 450] on input "**" at bounding box center [901, 449] width 104 height 25
type input "*"
click at [863, 483] on input "*" at bounding box center [901, 481] width 104 height 25
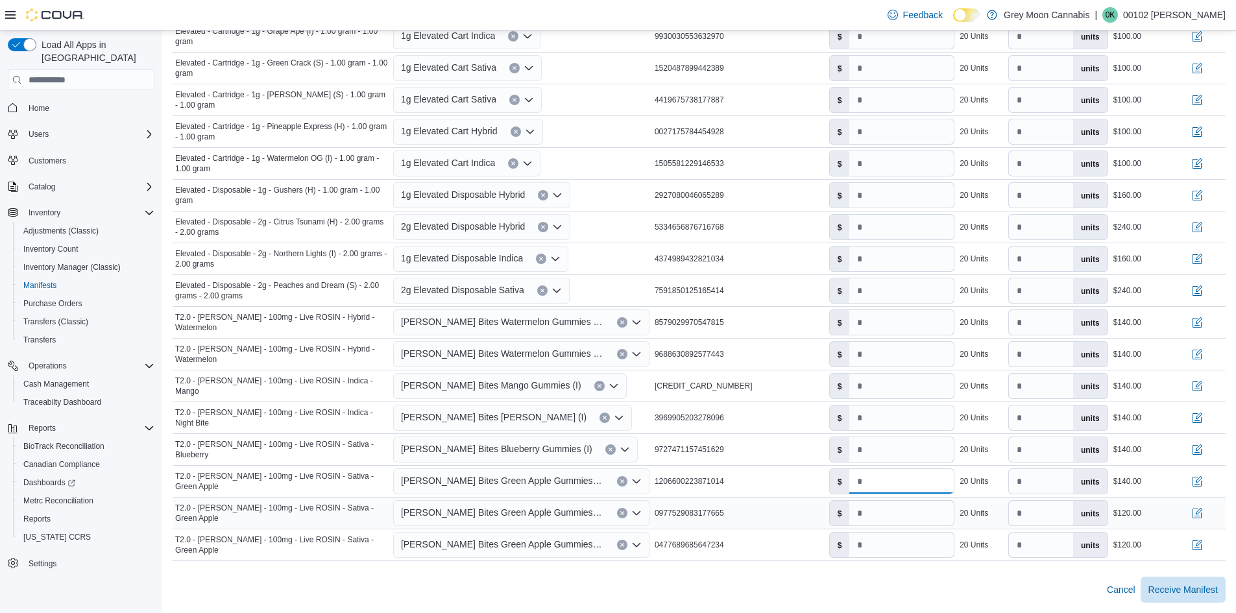
type input "*"
click at [861, 518] on input "*" at bounding box center [901, 513] width 104 height 25
type input "*"
click at [857, 550] on input "*" at bounding box center [901, 545] width 104 height 25
type input "*"
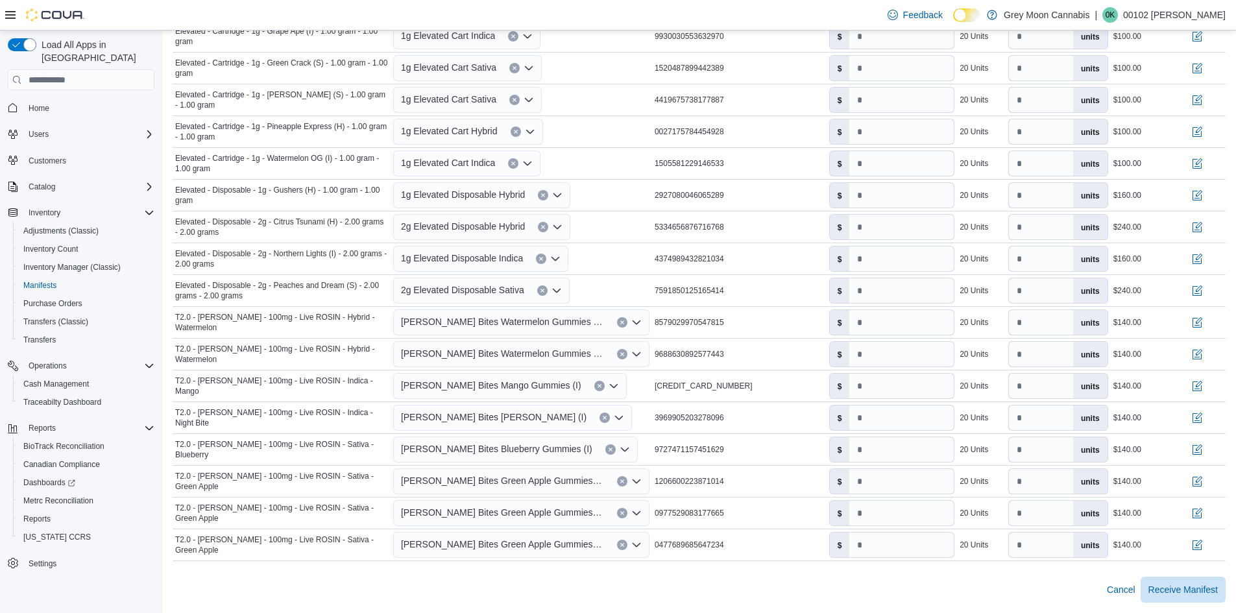
click at [860, 586] on div "Cancel Receive Manifest" at bounding box center [699, 590] width 1053 height 26
click at [536, 258] on button "Clear input" at bounding box center [541, 259] width 10 height 10
type input "*"
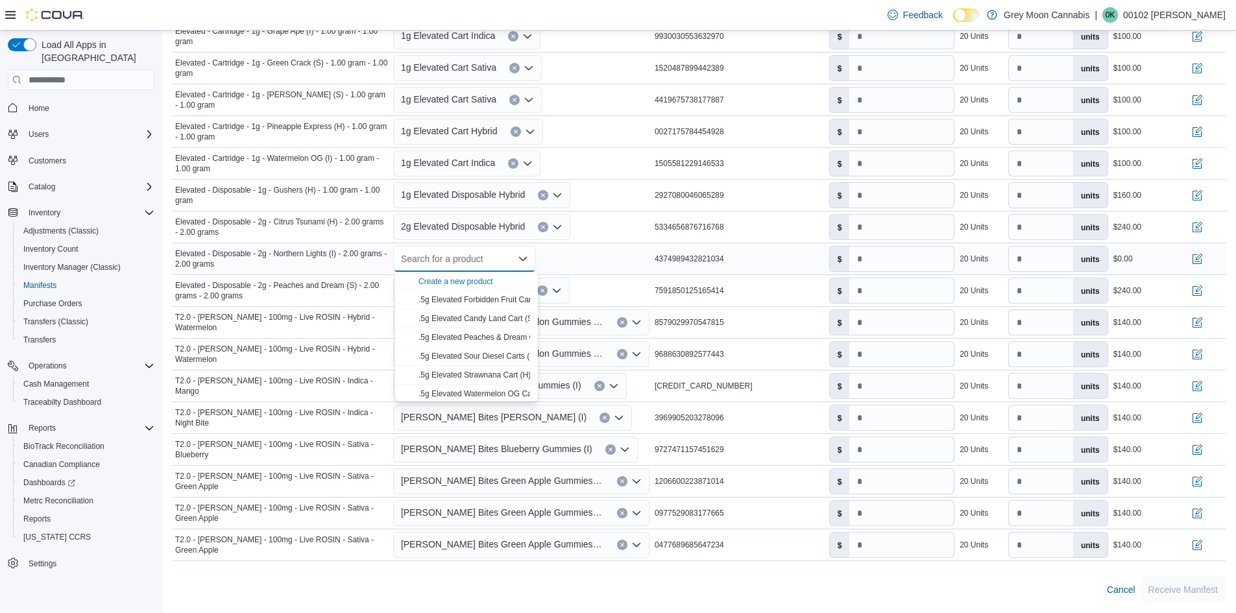
click at [486, 257] on div "Search for a product Combo box. Selected. Combo box input. Search for a product…" at bounding box center [464, 259] width 143 height 26
type input "******"
click at [457, 334] on span "2g Elevated Disposable Indica" at bounding box center [470, 337] width 104 height 9
type input "**"
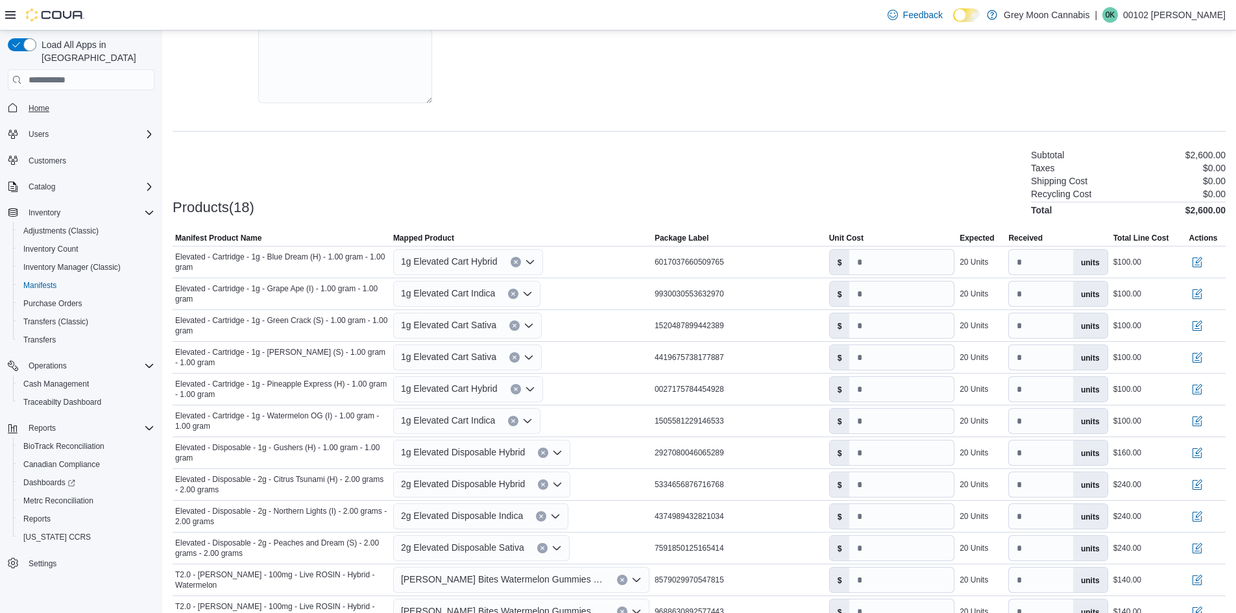
scroll to position [251, 0]
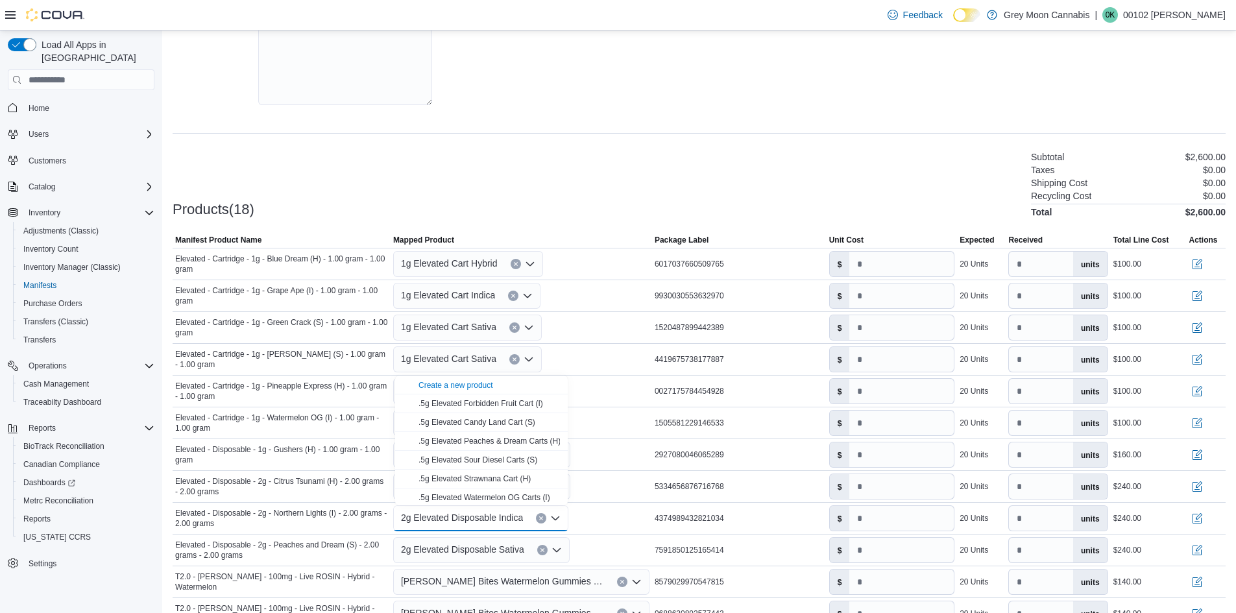
click at [558, 189] on div "Products(18) Subtotal $2,600.00 Taxes $0.00 Shipping Cost $0.00 Recycling Cost …" at bounding box center [699, 183] width 1053 height 68
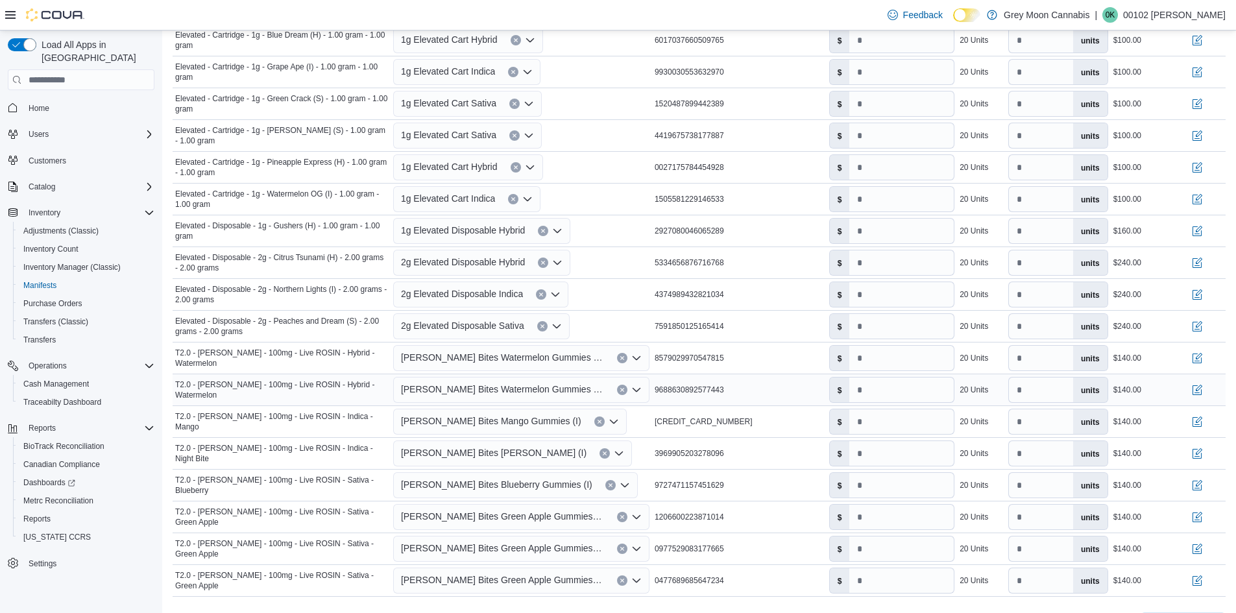
scroll to position [510, 0]
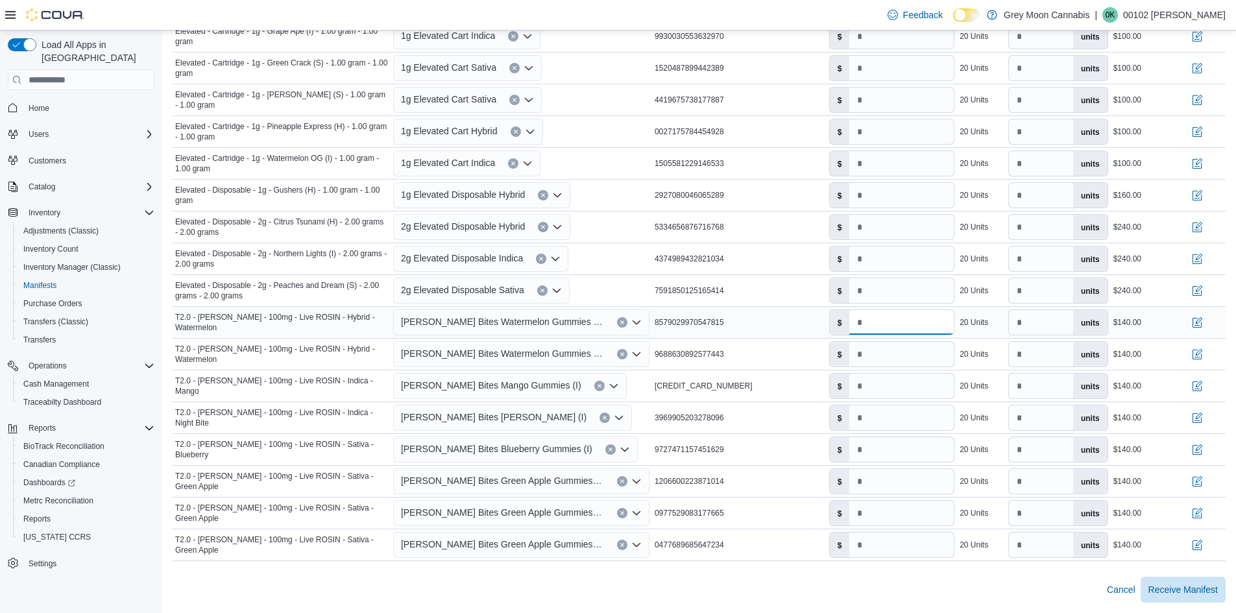
click at [886, 313] on input "*" at bounding box center [901, 322] width 104 height 25
click at [862, 321] on input "*" at bounding box center [901, 322] width 104 height 25
click at [882, 321] on input "**" at bounding box center [901, 322] width 104 height 25
click at [889, 597] on div "Cancel Receive Manifest" at bounding box center [699, 590] width 1053 height 26
click at [861, 328] on input "*" at bounding box center [901, 322] width 104 height 25
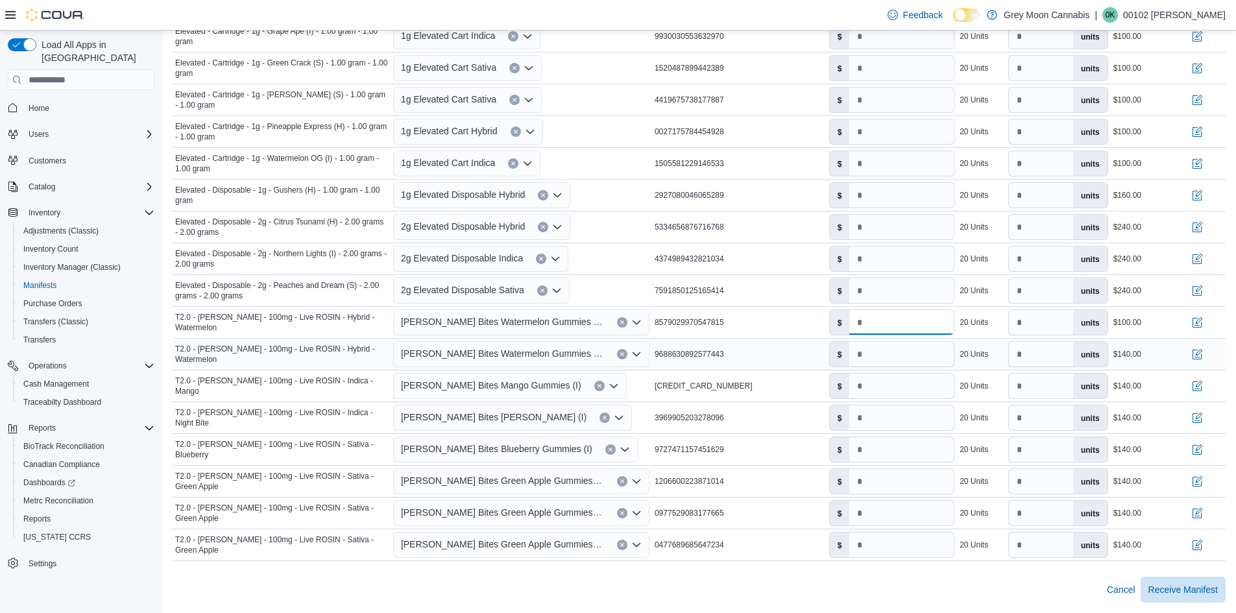
type input "*"
click at [863, 352] on input "*" at bounding box center [901, 354] width 104 height 25
type input "*"
click at [857, 390] on input "*" at bounding box center [901, 386] width 104 height 25
type input "*"
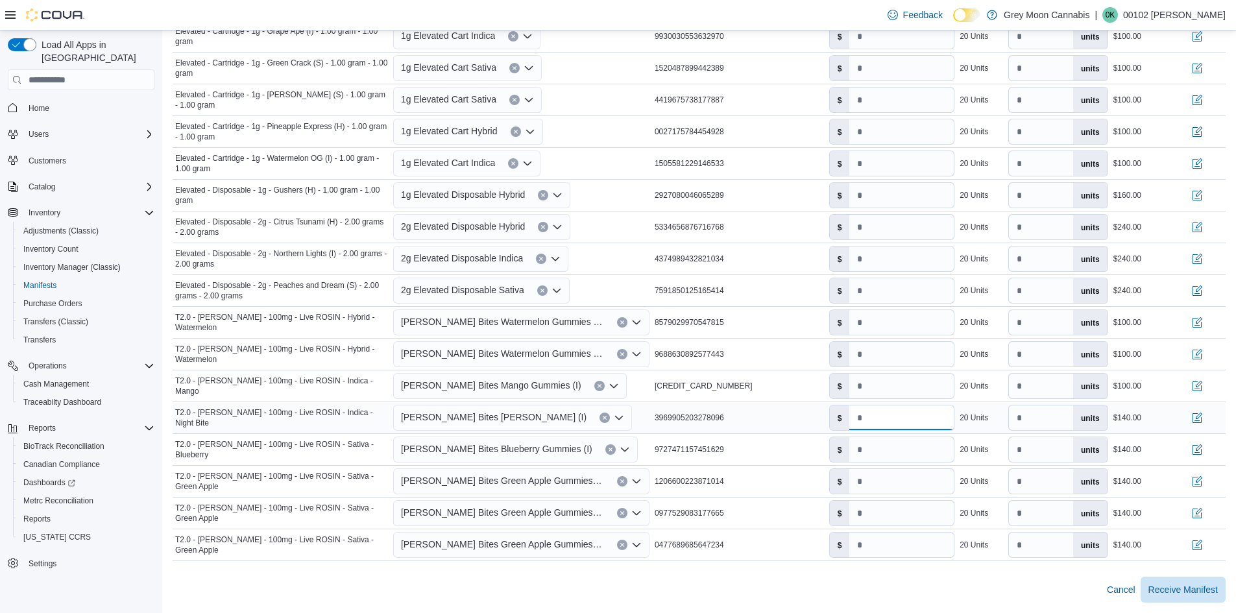
click at [861, 418] on input "*" at bounding box center [901, 417] width 104 height 25
type input "*"
click at [861, 448] on input "*" at bounding box center [901, 449] width 104 height 25
type input "*"
click at [860, 478] on input "*" at bounding box center [901, 481] width 104 height 25
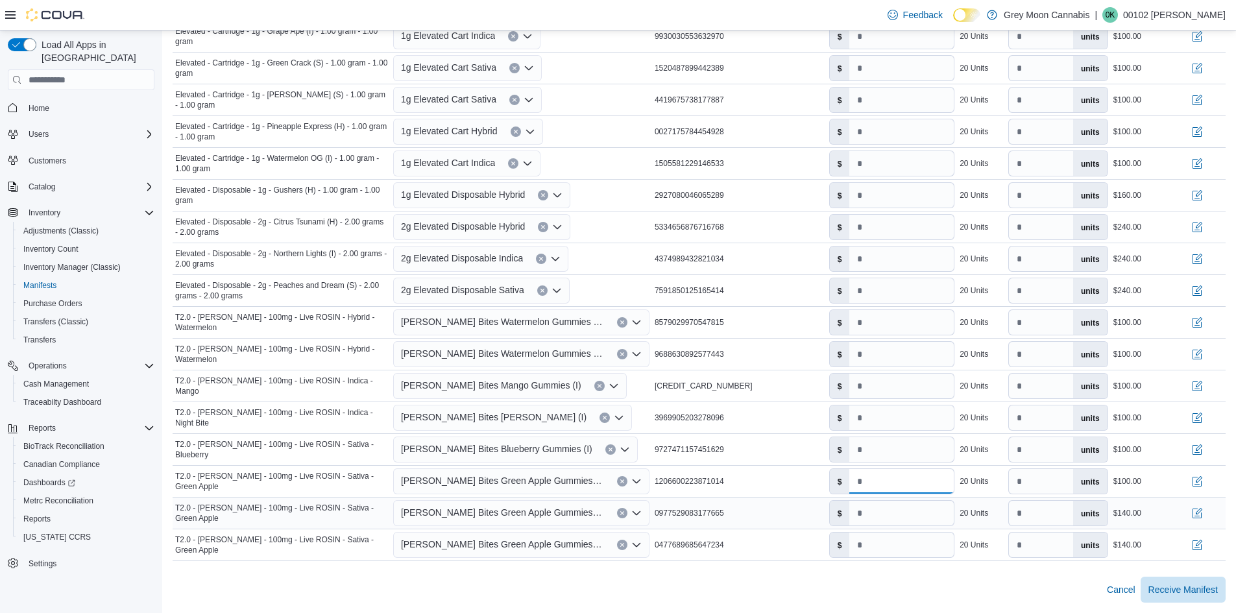
type input "*"
click at [860, 510] on input "*" at bounding box center [901, 513] width 104 height 25
type input "*"
click at [863, 540] on input "*" at bounding box center [901, 545] width 104 height 25
type input "*"
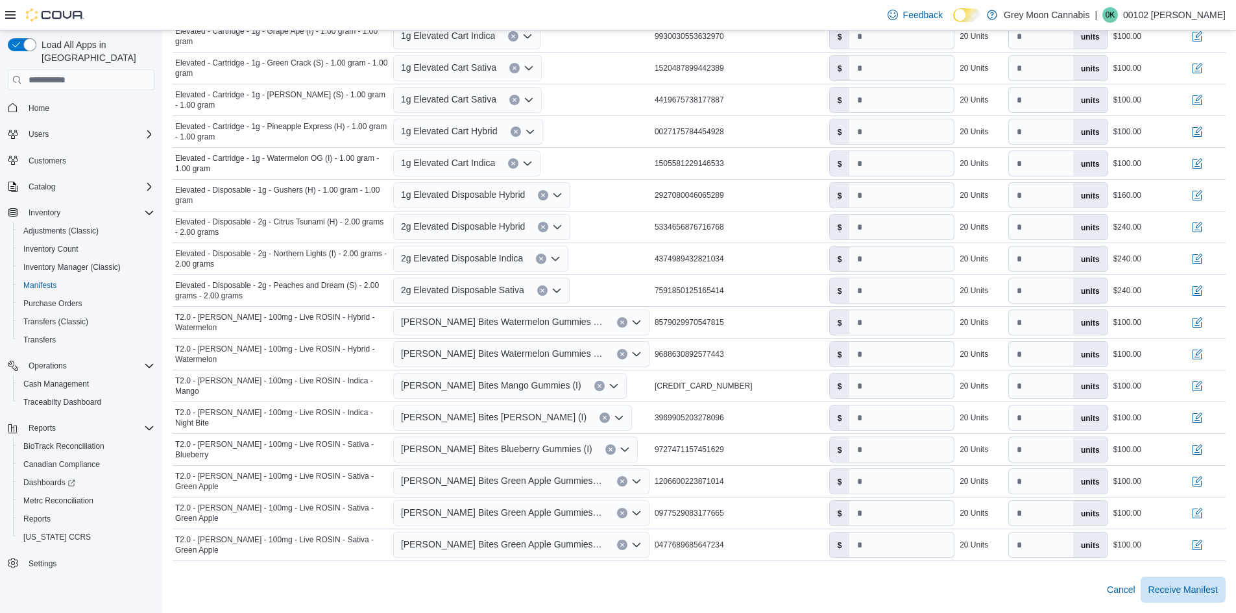
click at [881, 592] on div "Cancel Receive Manifest" at bounding box center [699, 590] width 1053 height 26
click at [1165, 581] on span "Receive Manifest" at bounding box center [1182, 589] width 69 height 26
click at [1169, 596] on span "Receive Manifest" at bounding box center [1182, 589] width 69 height 26
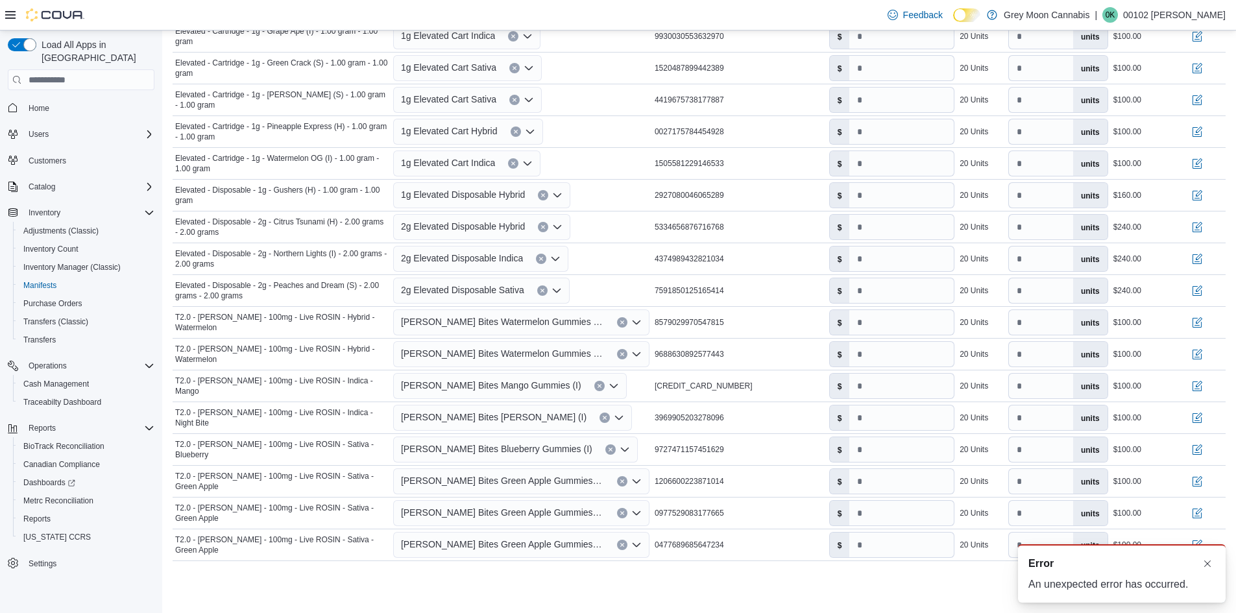
scroll to position [0, 0]
click at [950, 586] on div "Cancel Receive Manifest" at bounding box center [699, 590] width 1053 height 26
click at [1205, 563] on button "Dismiss toast" at bounding box center [1207, 563] width 16 height 16
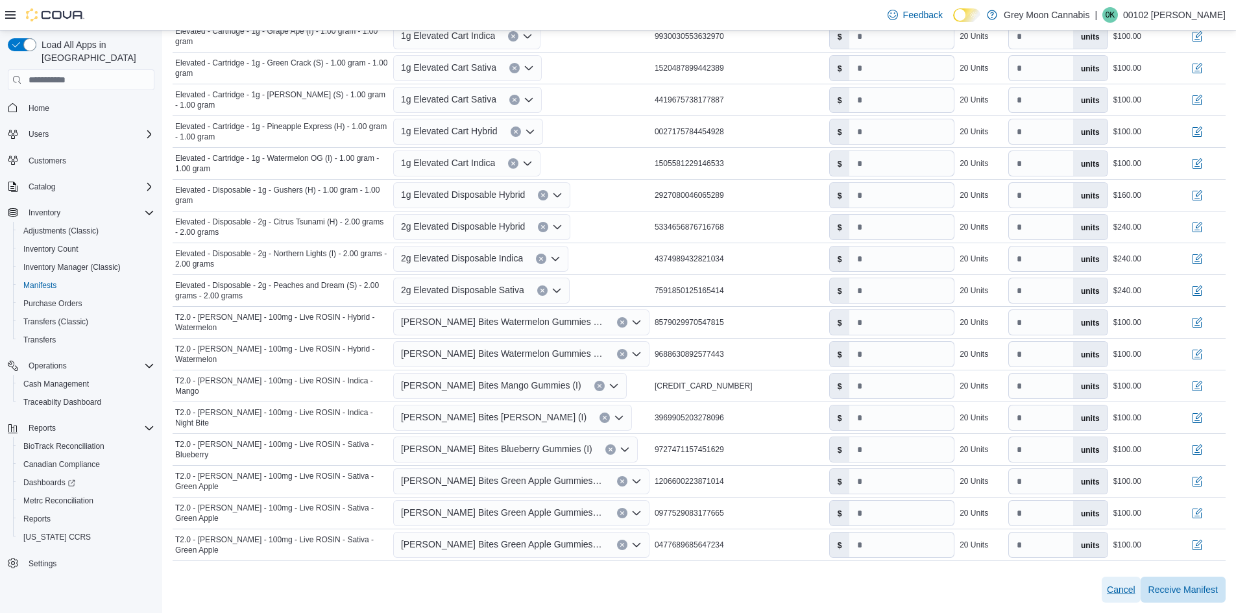
click at [1127, 589] on span "Cancel" at bounding box center [1121, 589] width 29 height 13
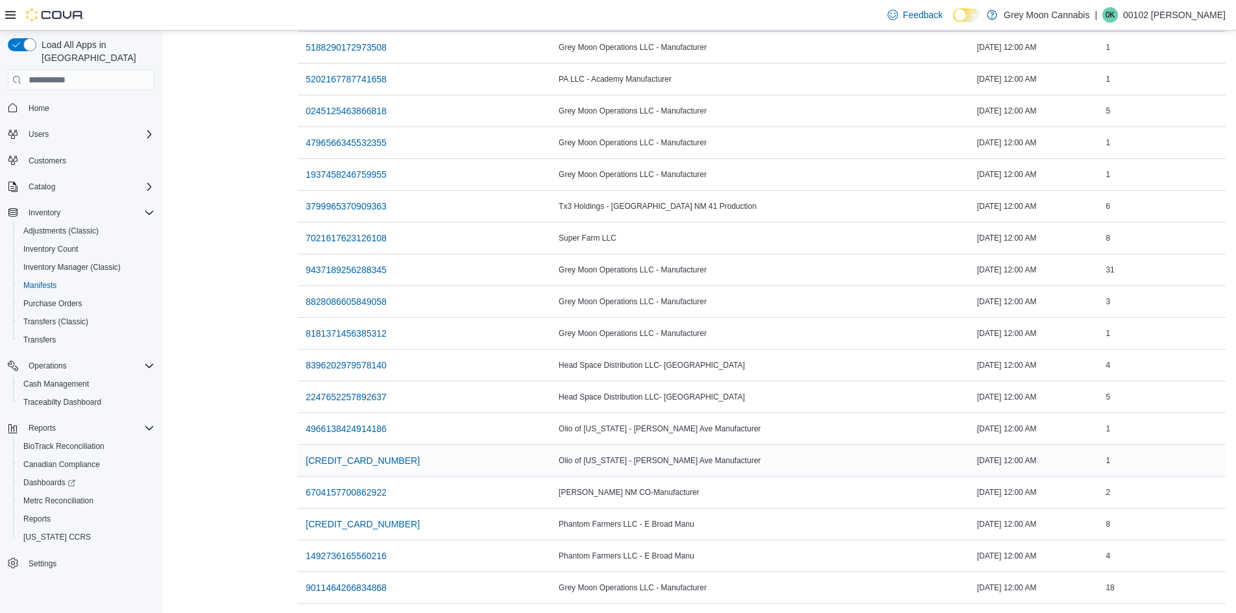
scroll to position [535, 0]
